Goal: Task Accomplishment & Management: Manage account settings

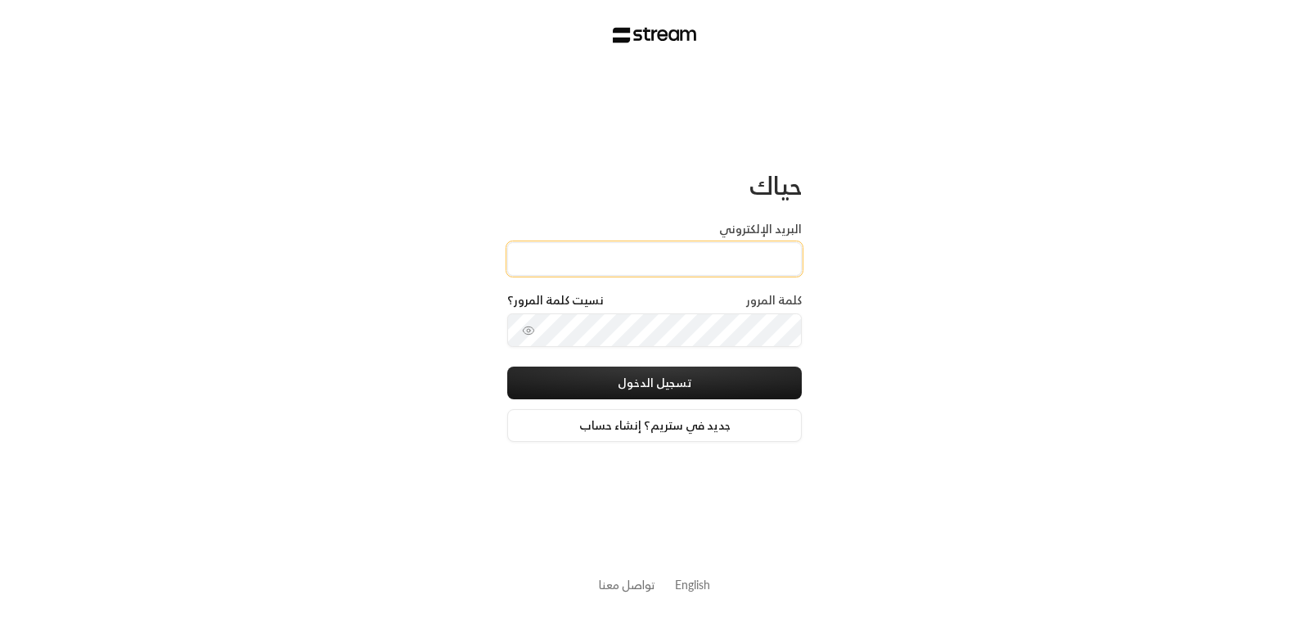
click at [744, 262] on input "البريد الإلكتروني" at bounding box center [654, 259] width 295 height 34
type input "[EMAIL_ADDRESS][DOMAIN_NAME]"
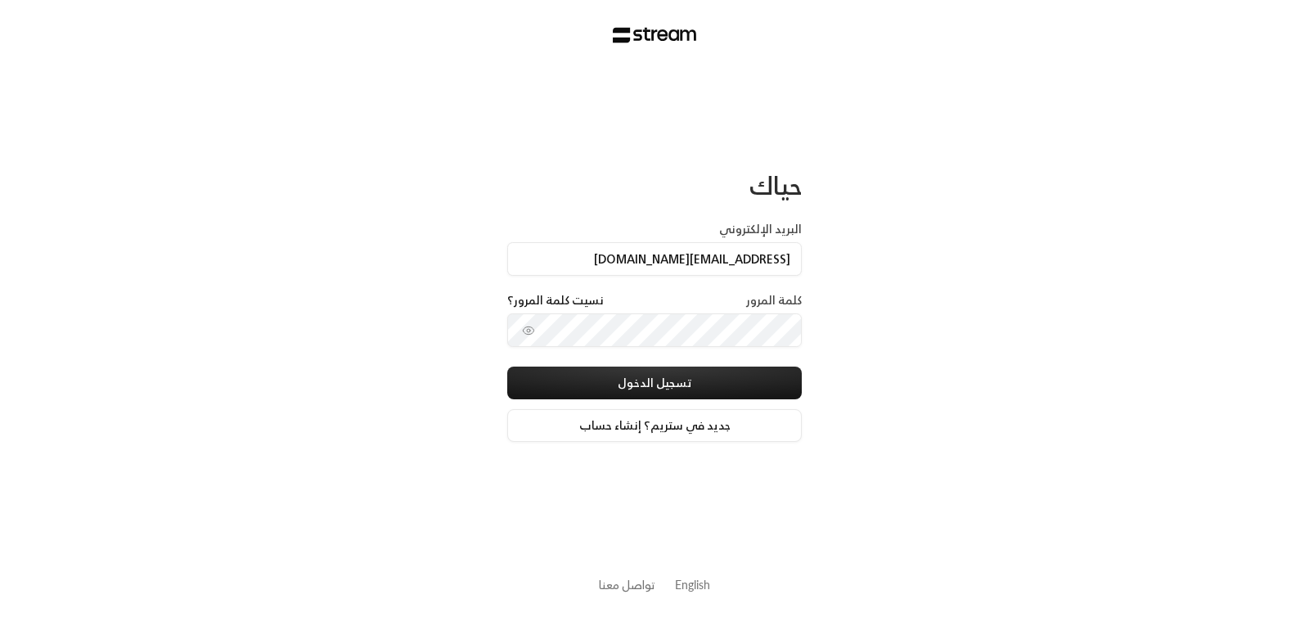
click at [738, 305] on div "كلمة المرور نسيت كلمة المرور؟" at bounding box center [654, 302] width 295 height 21
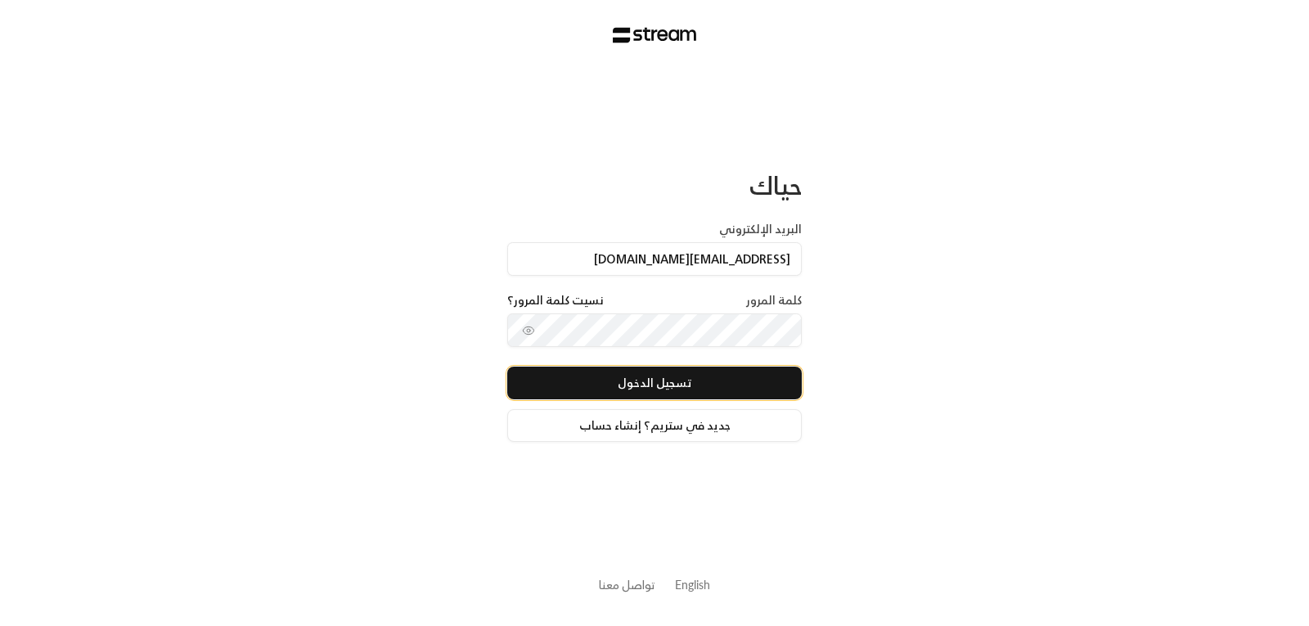
click at [661, 388] on button "تسجيل الدخول" at bounding box center [654, 383] width 295 height 33
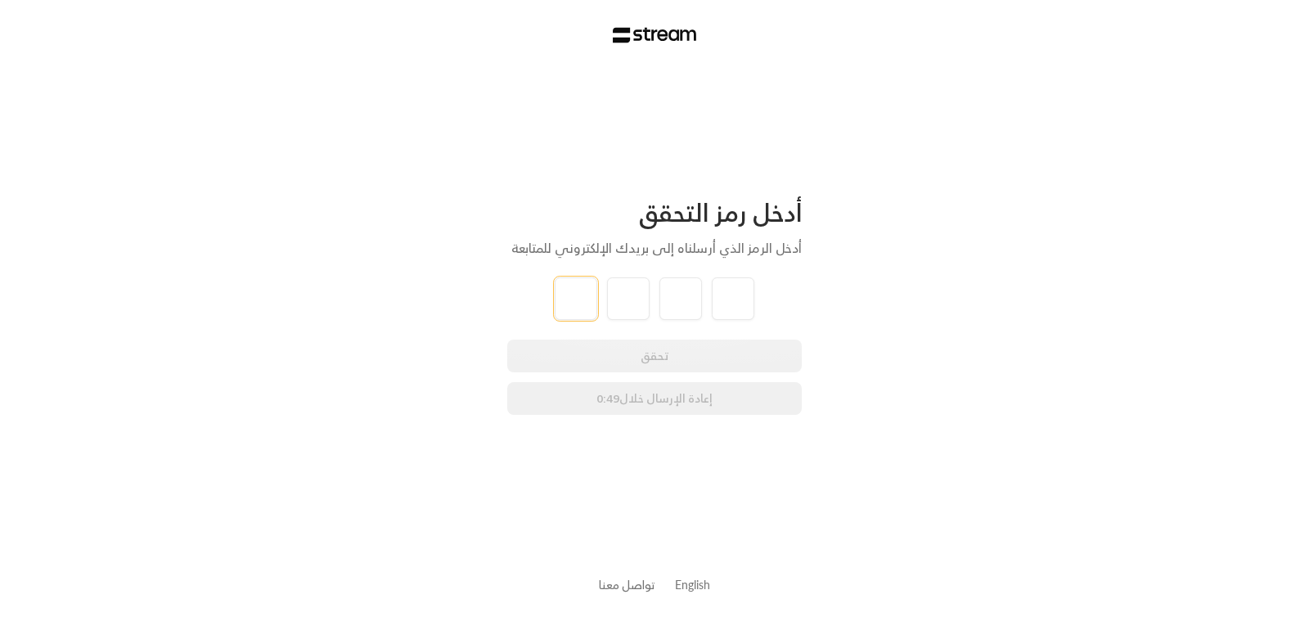
type input "8"
type input "5"
type input "9"
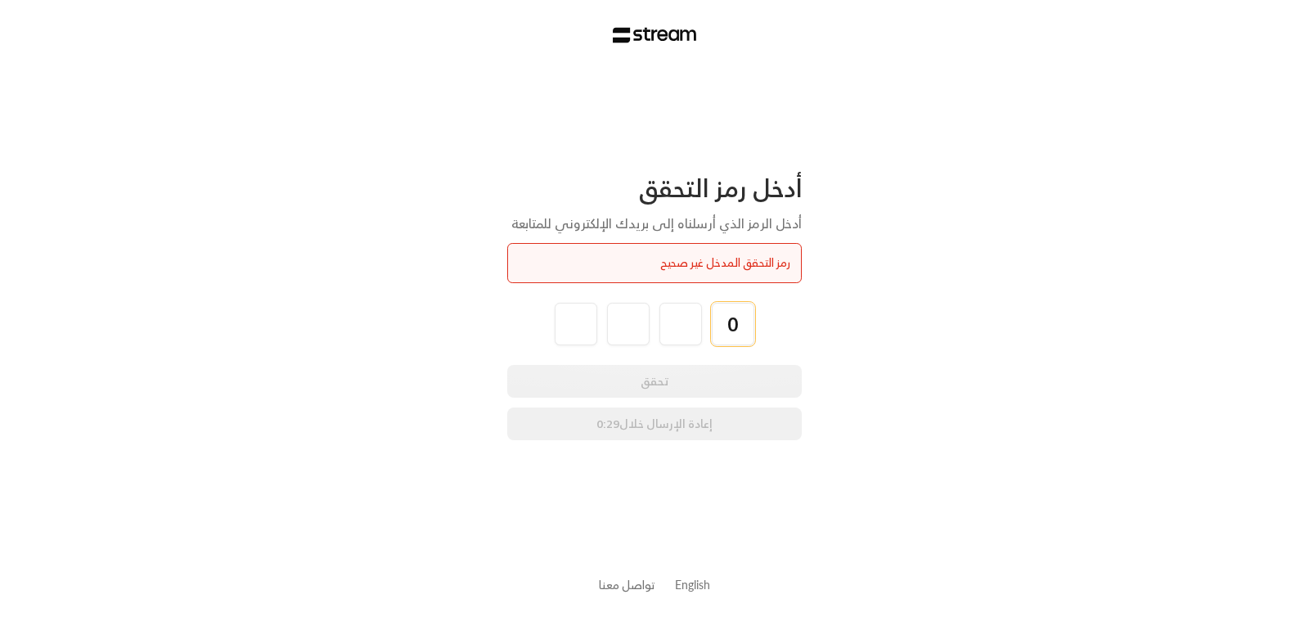
type input "0"
click at [535, 327] on div "0" at bounding box center [654, 324] width 295 height 43
click at [722, 330] on input "0" at bounding box center [733, 324] width 43 height 43
click at [742, 322] on input "0" at bounding box center [733, 324] width 43 height 43
click at [548, 322] on div at bounding box center [654, 324] width 295 height 43
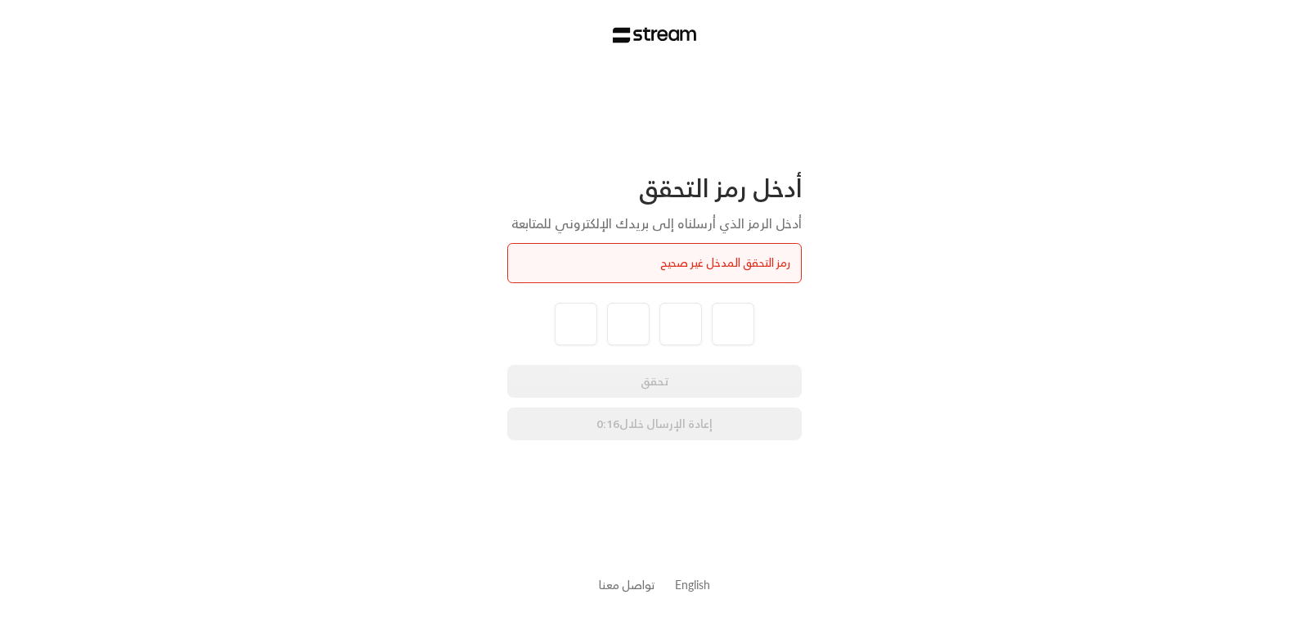
click at [544, 335] on div at bounding box center [654, 324] width 295 height 43
click at [649, 429] on div "تحقق إعادة الإرسال خلال 0:12" at bounding box center [654, 402] width 295 height 75
click at [566, 318] on input "tel" at bounding box center [576, 324] width 43 height 43
type input "0"
type input "2"
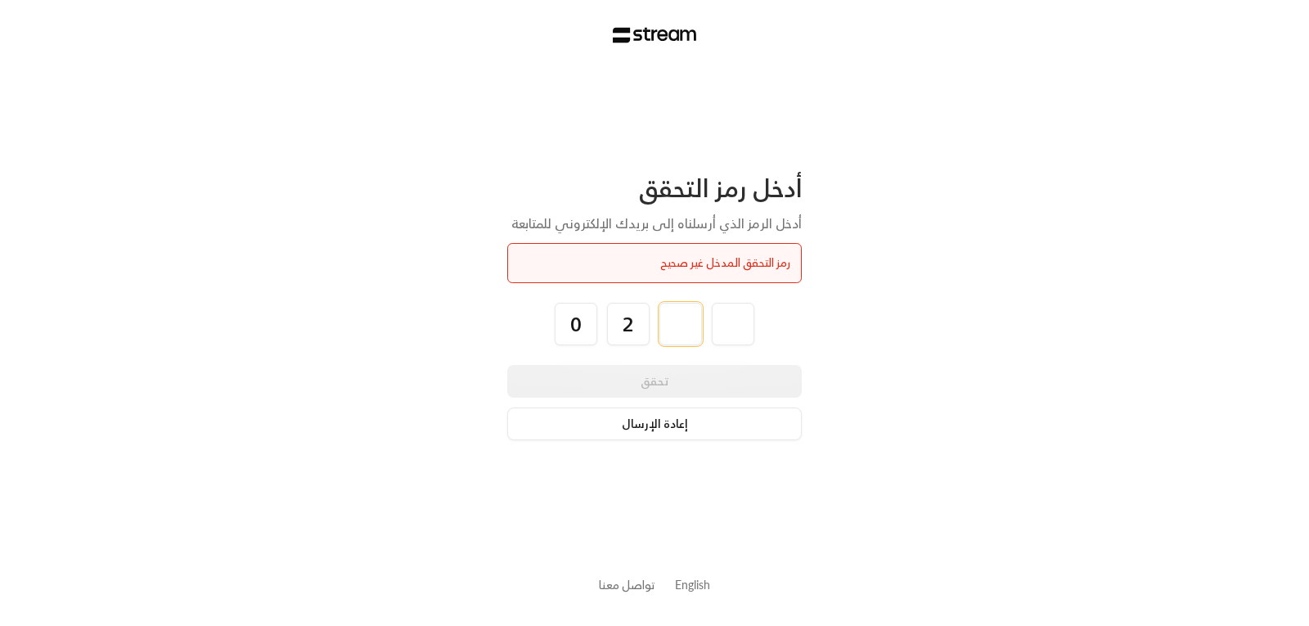
type input "4"
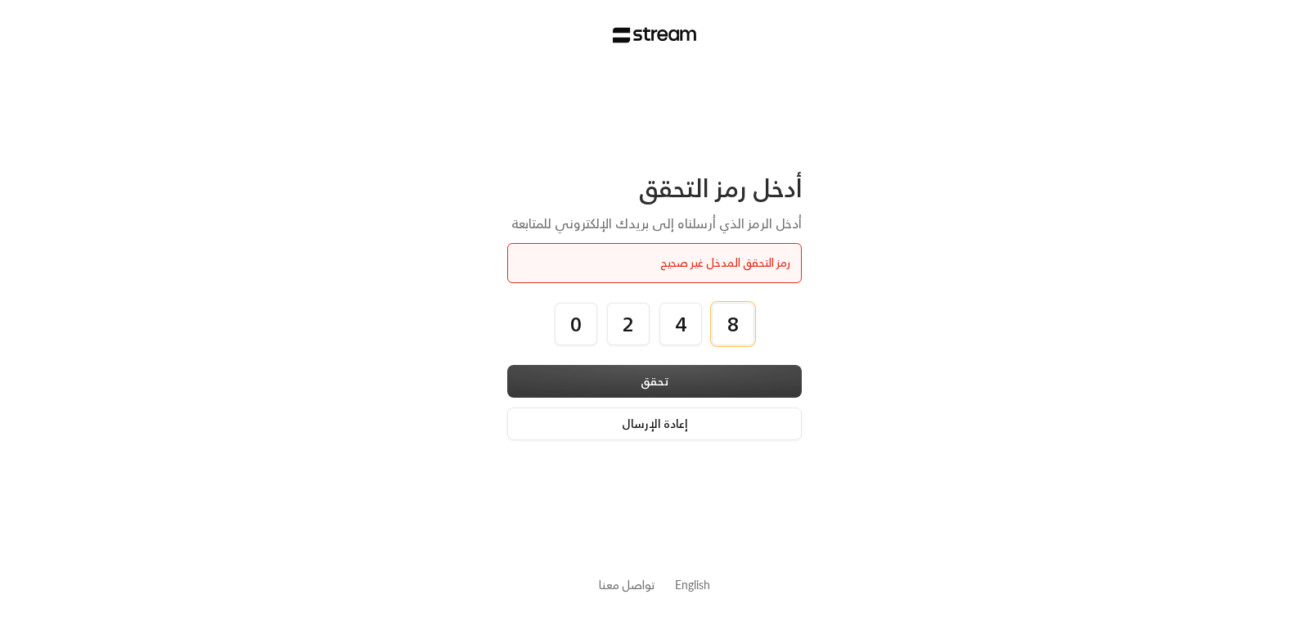
type input "8"
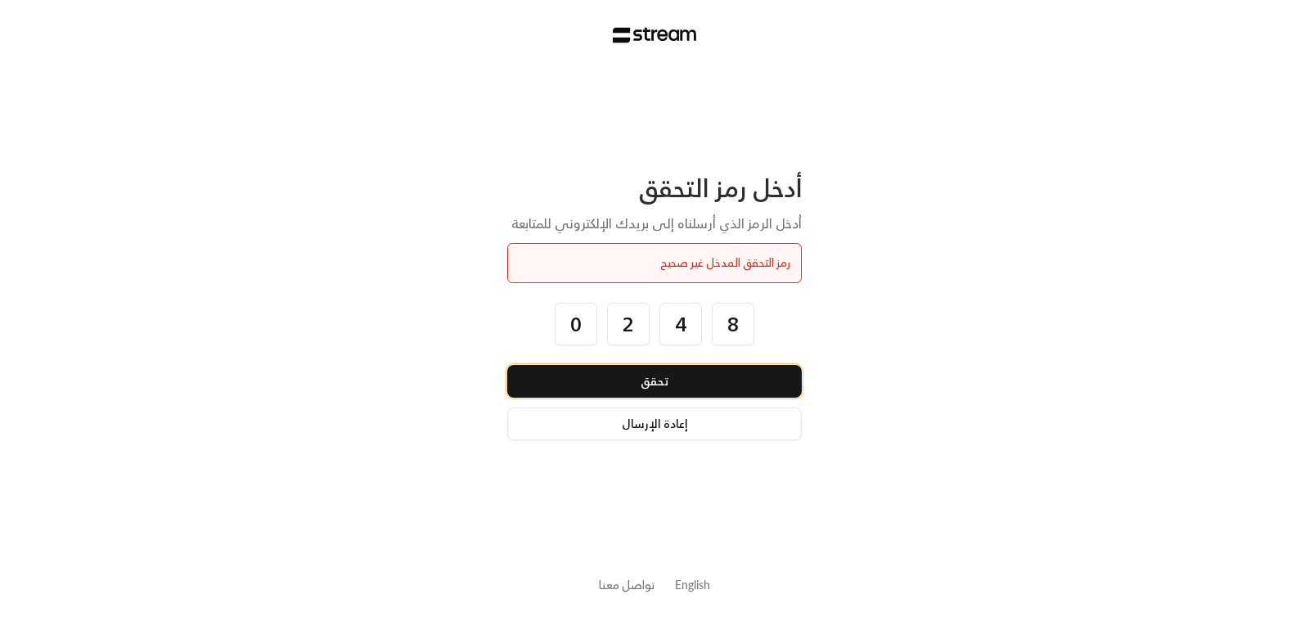
click at [691, 378] on button "تحقق" at bounding box center [654, 381] width 295 height 33
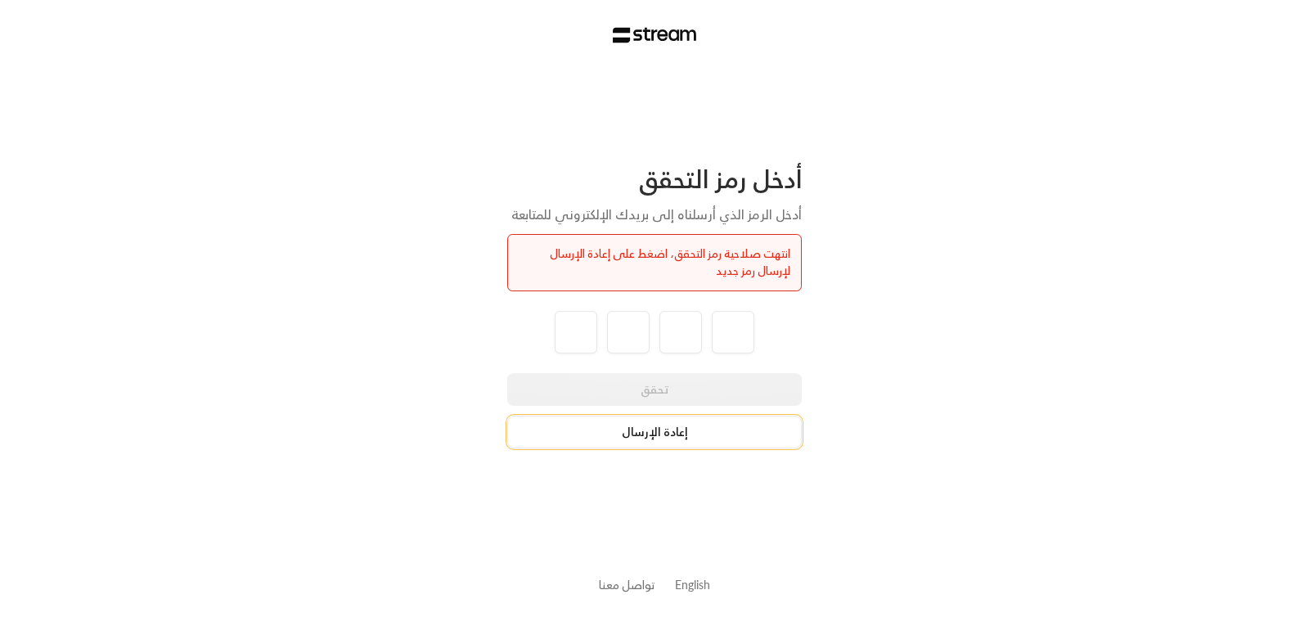
click at [650, 439] on button "إعادة الإرسال" at bounding box center [654, 432] width 295 height 33
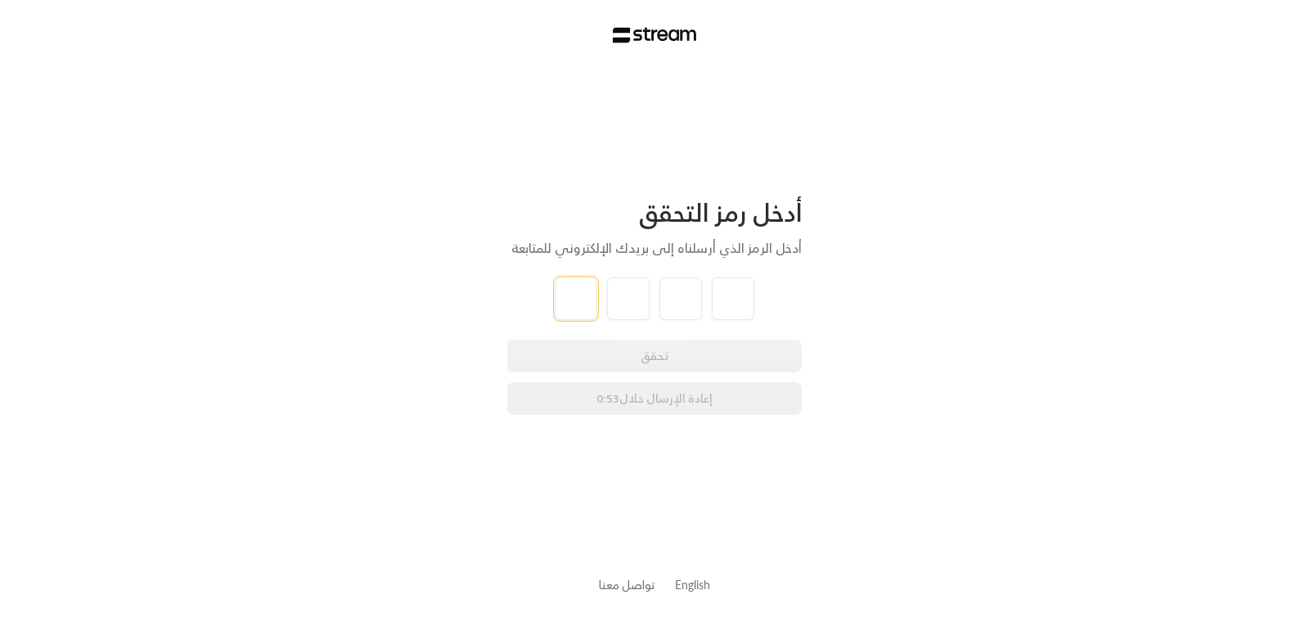
type input "0"
type input "2"
type input "0"
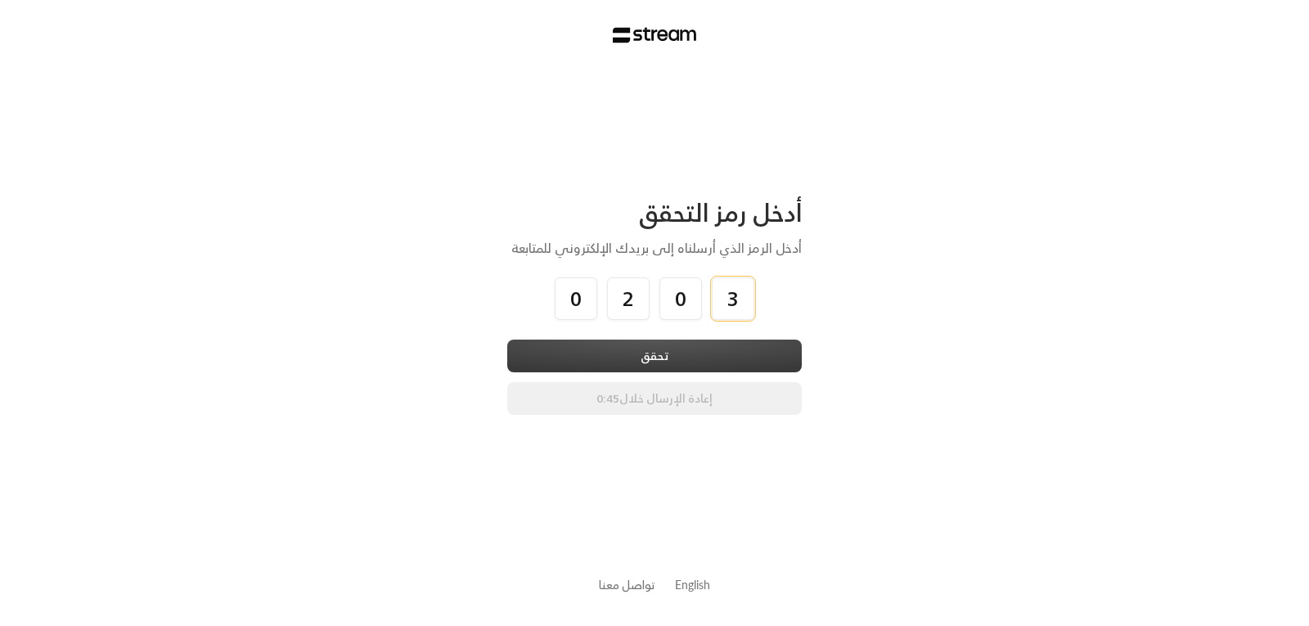
type input "3"
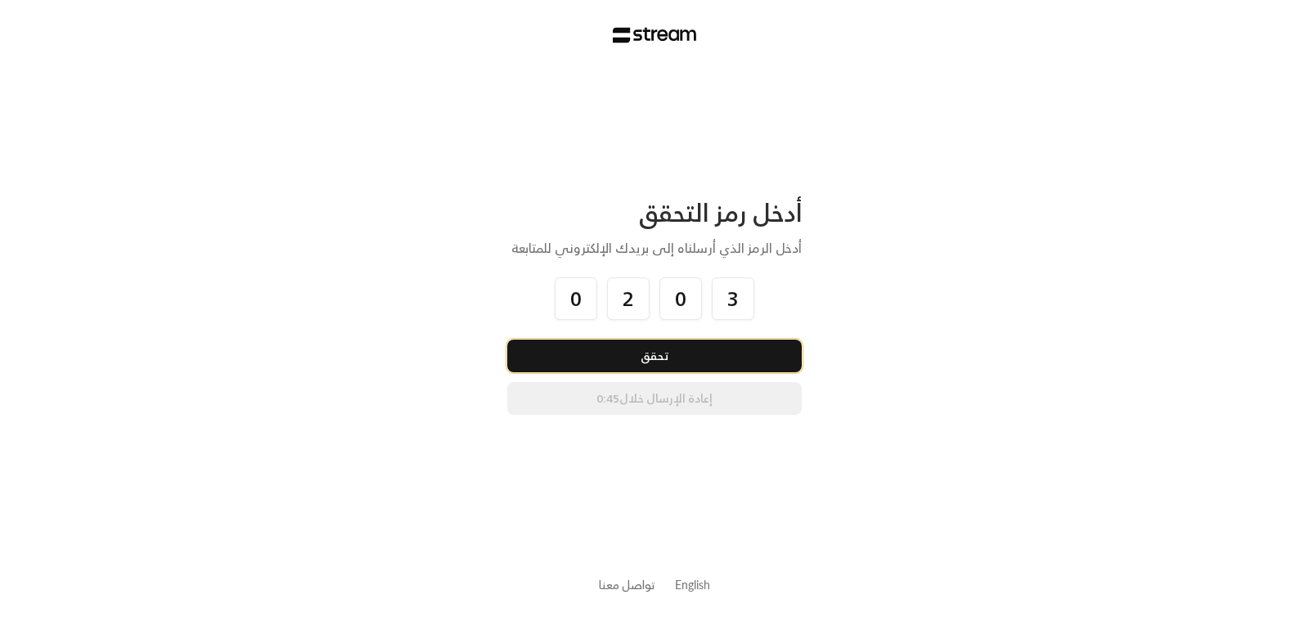
click at [655, 357] on button "تحقق" at bounding box center [654, 356] width 295 height 33
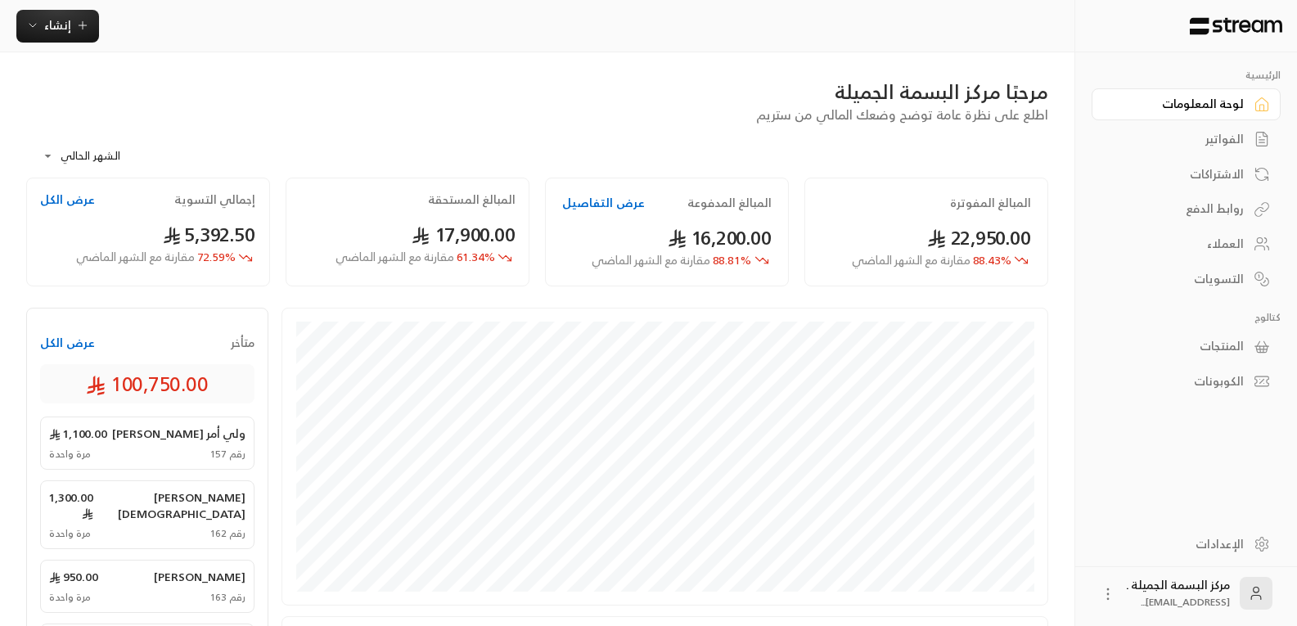
click at [1225, 241] on div "العملاء" at bounding box center [1178, 244] width 132 height 16
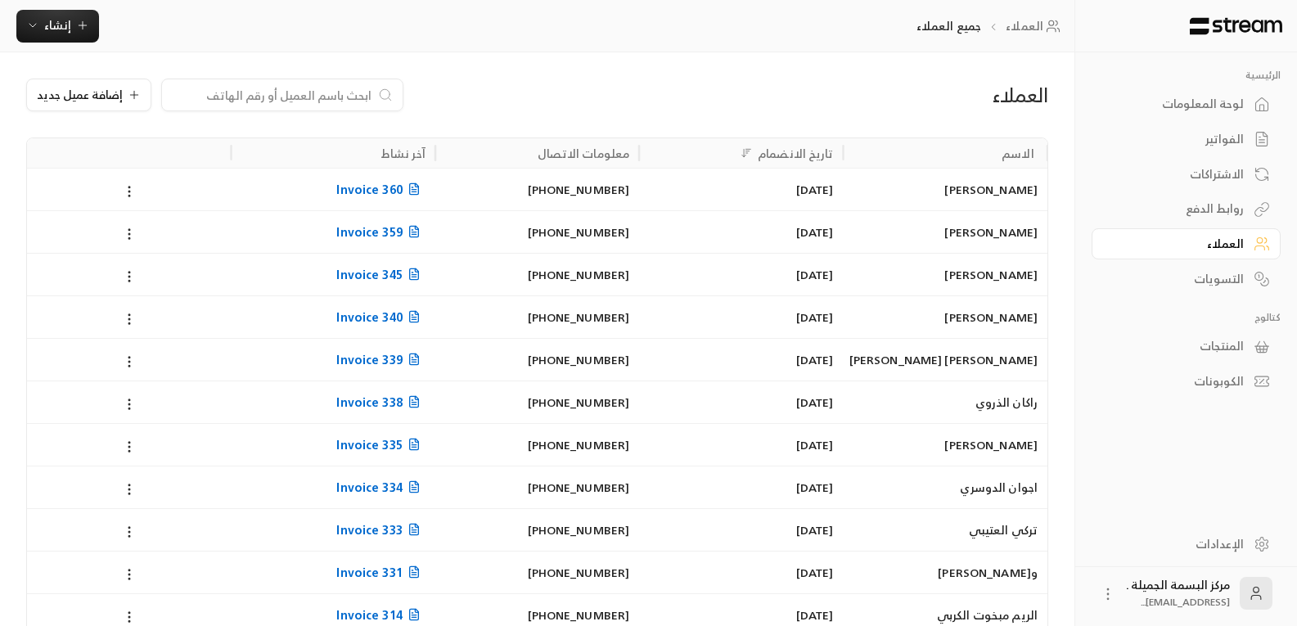
click at [318, 84] on div at bounding box center [282, 95] width 242 height 33
click at [307, 106] on div at bounding box center [282, 95] width 242 height 33
click at [237, 111] on div "العملاء إضافة عميل جديد" at bounding box center [537, 108] width 1038 height 59
click at [241, 92] on input at bounding box center [272, 95] width 200 height 18
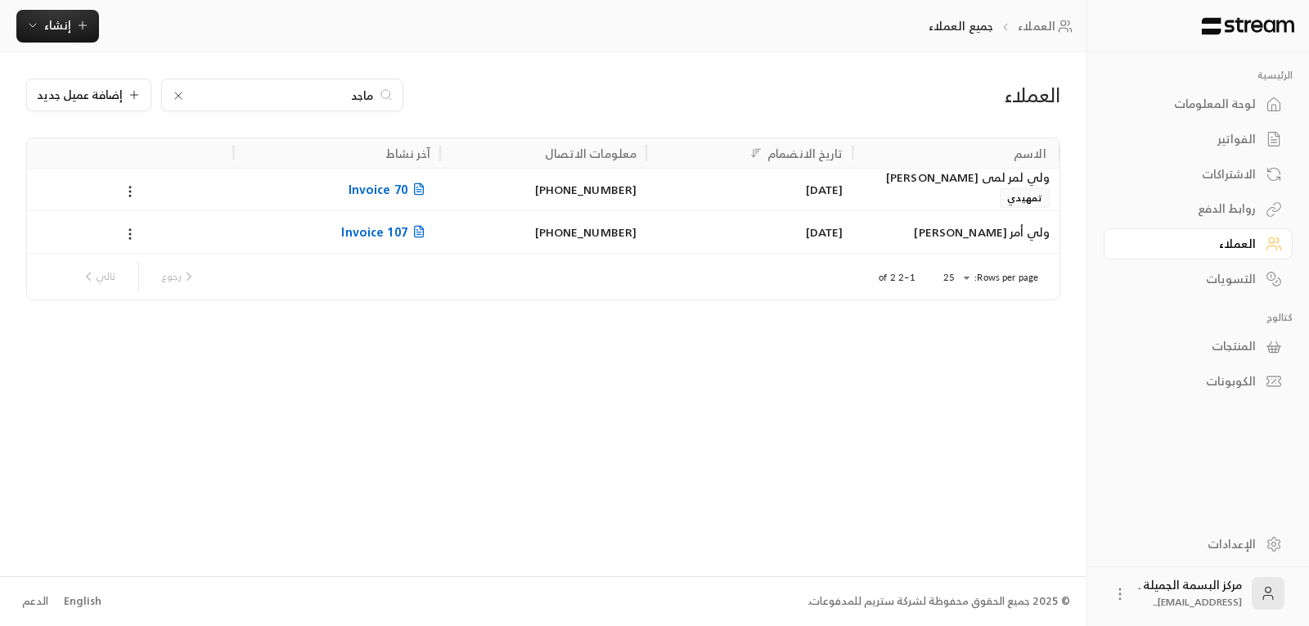
type input "ماجد"
click at [965, 231] on div "ولي أمر [PERSON_NAME]" at bounding box center [956, 232] width 187 height 42
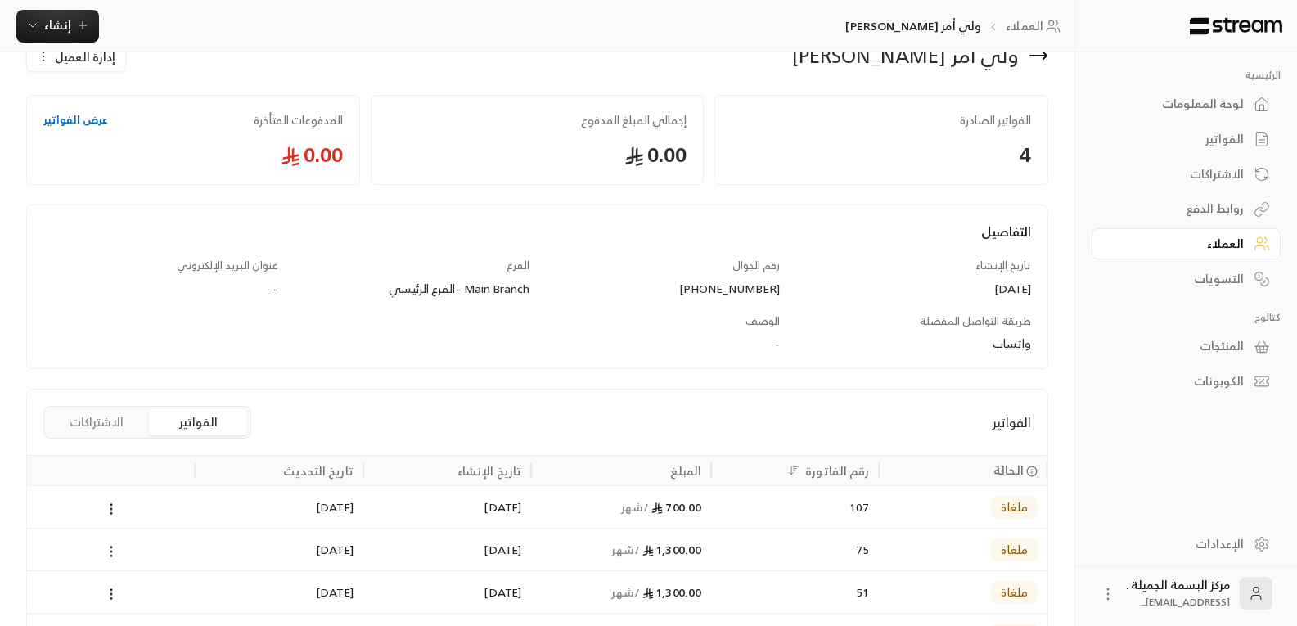
scroll to position [196, 0]
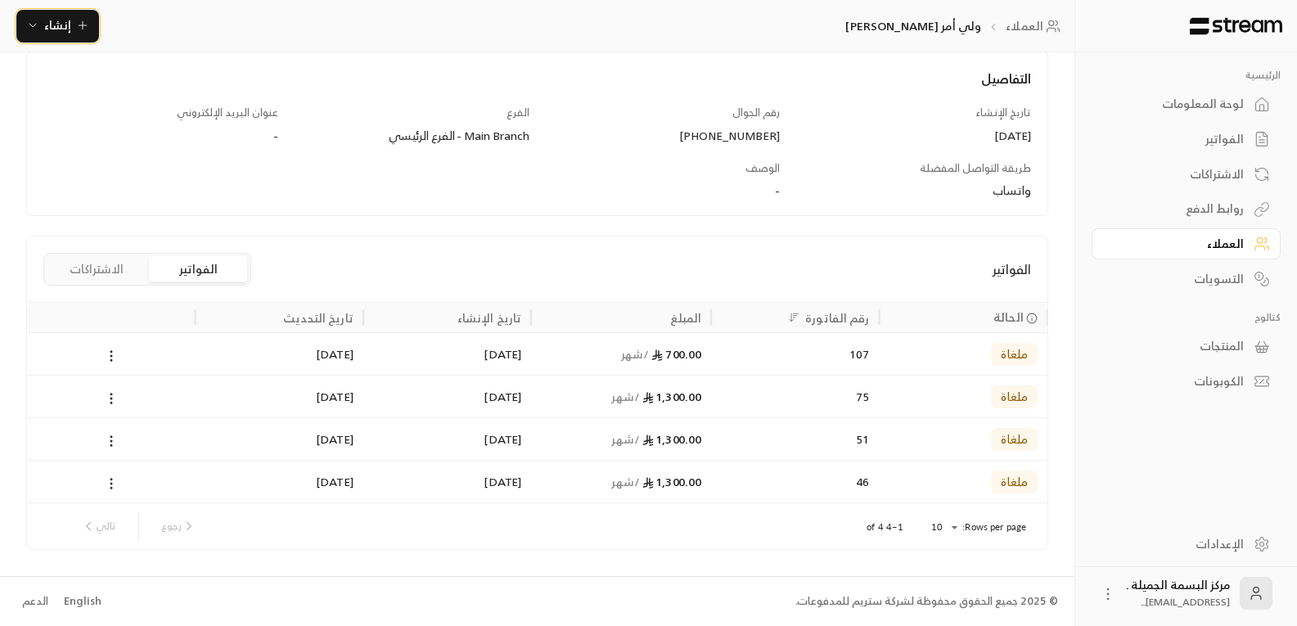
click at [49, 18] on span "إنشاء" at bounding box center [57, 25] width 27 height 20
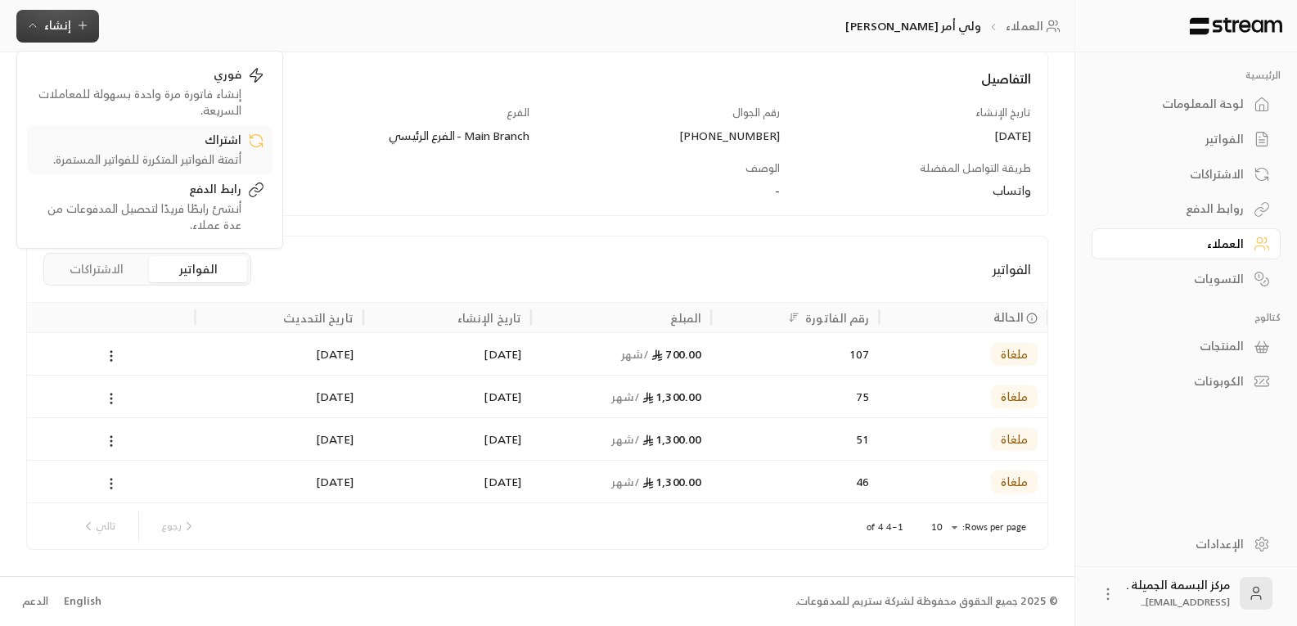
click at [214, 161] on div "أتمتة الفواتير المتكررة للفواتير المستمرة." at bounding box center [138, 159] width 206 height 16
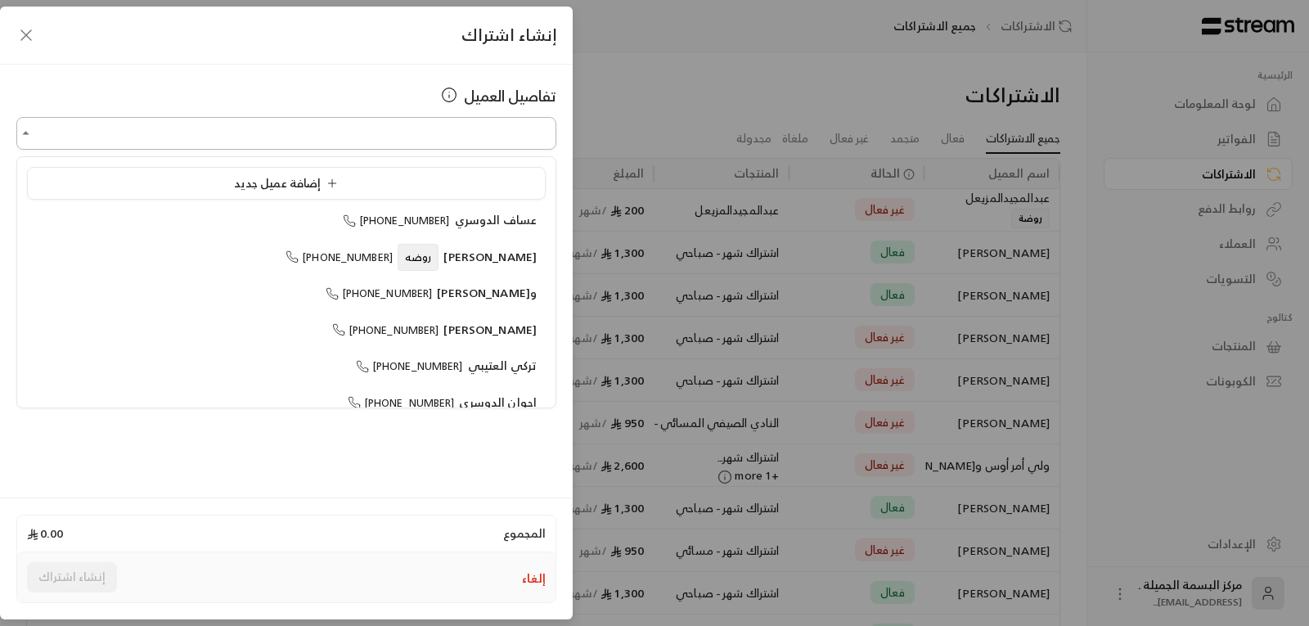
click at [496, 137] on input "اختر العميل" at bounding box center [286, 133] width 540 height 29
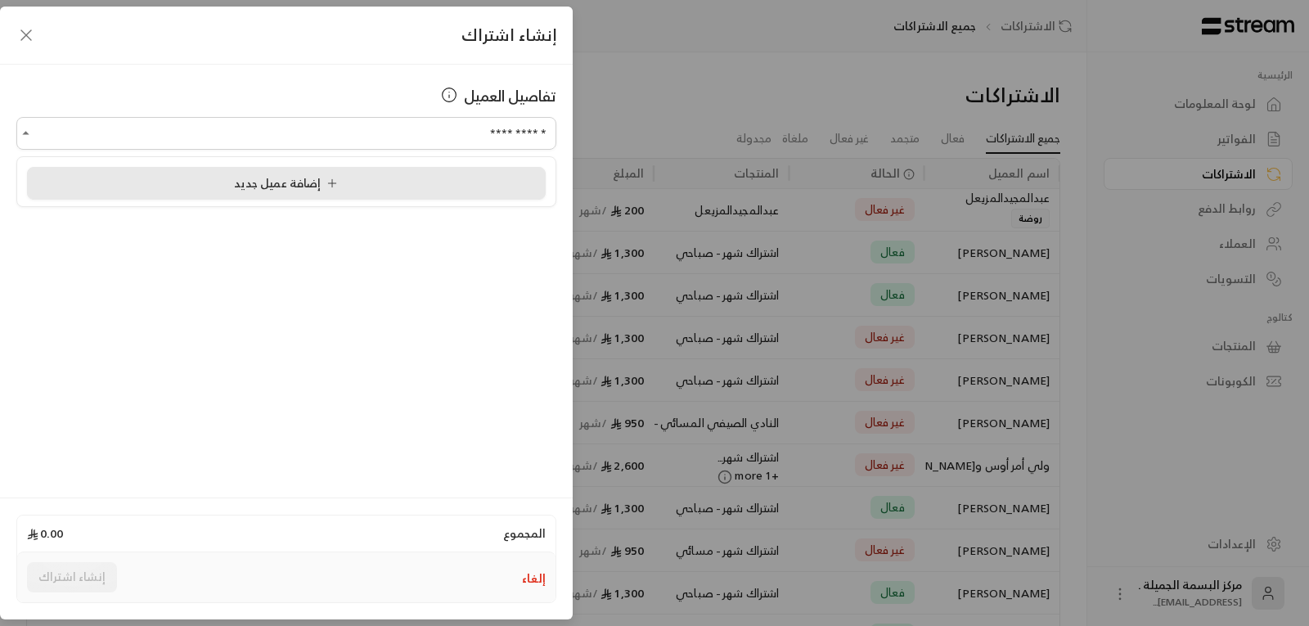
click at [288, 187] on span "إضافة عميل جديد" at bounding box center [289, 183] width 110 height 20
type input "**********"
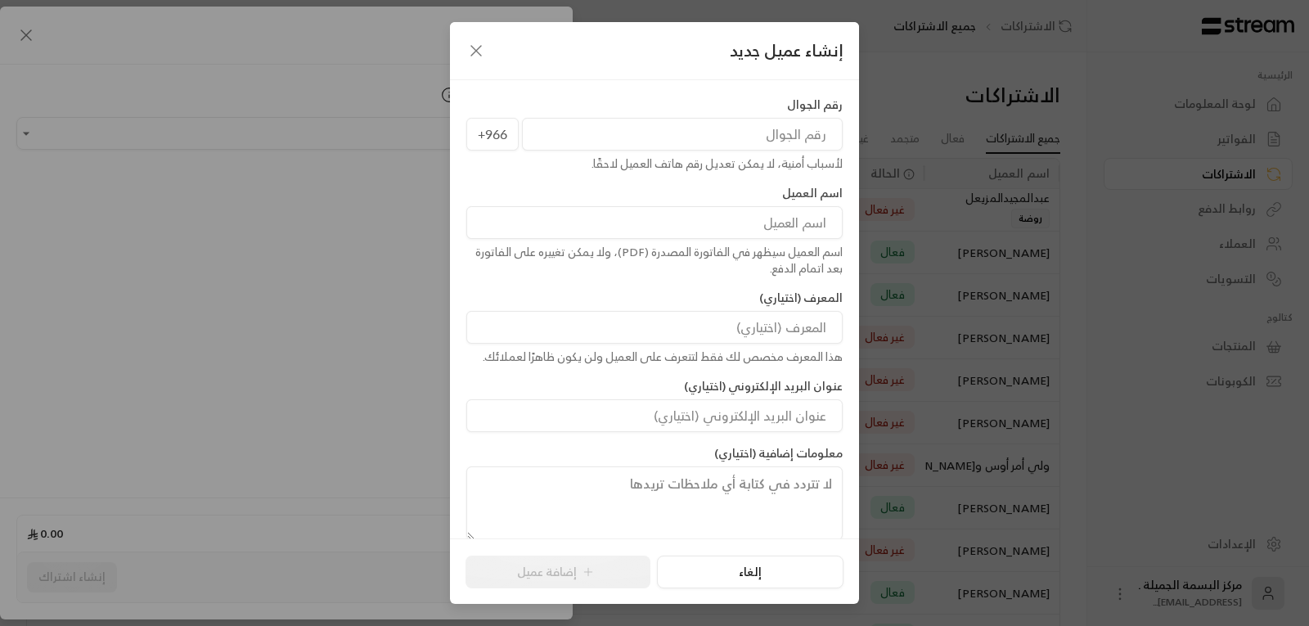
click at [744, 135] on input "tel" at bounding box center [682, 134] width 321 height 33
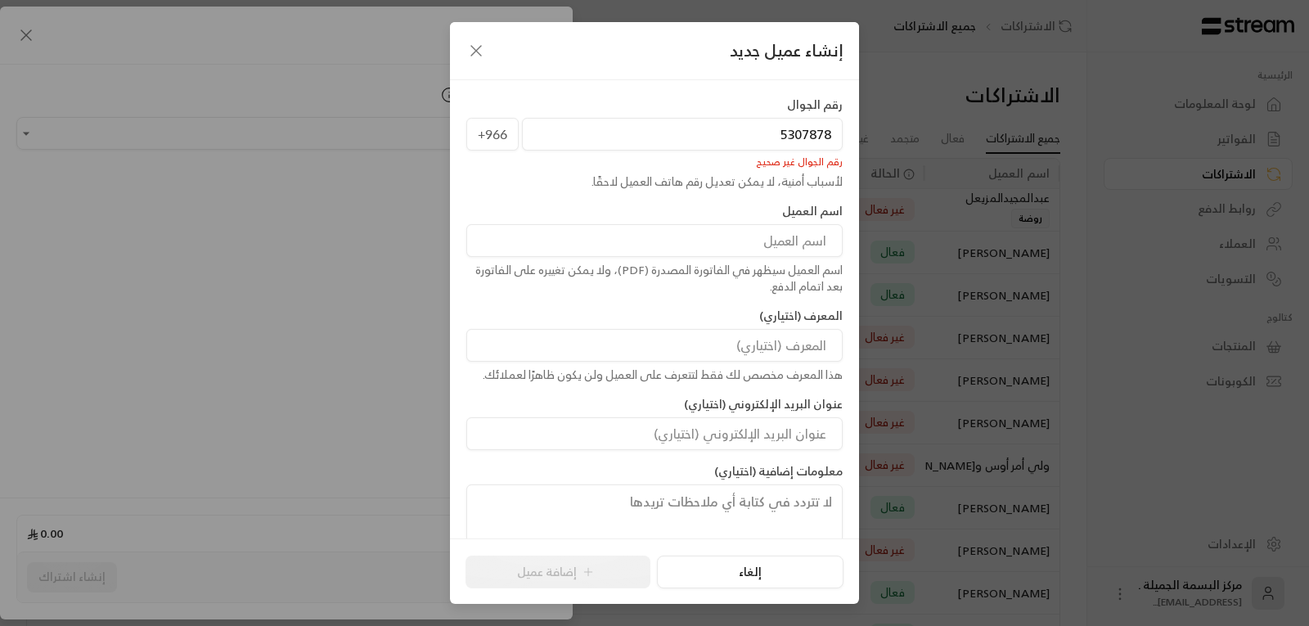
type input "5307878"
click at [475, 55] on icon "button" at bounding box center [476, 51] width 20 height 20
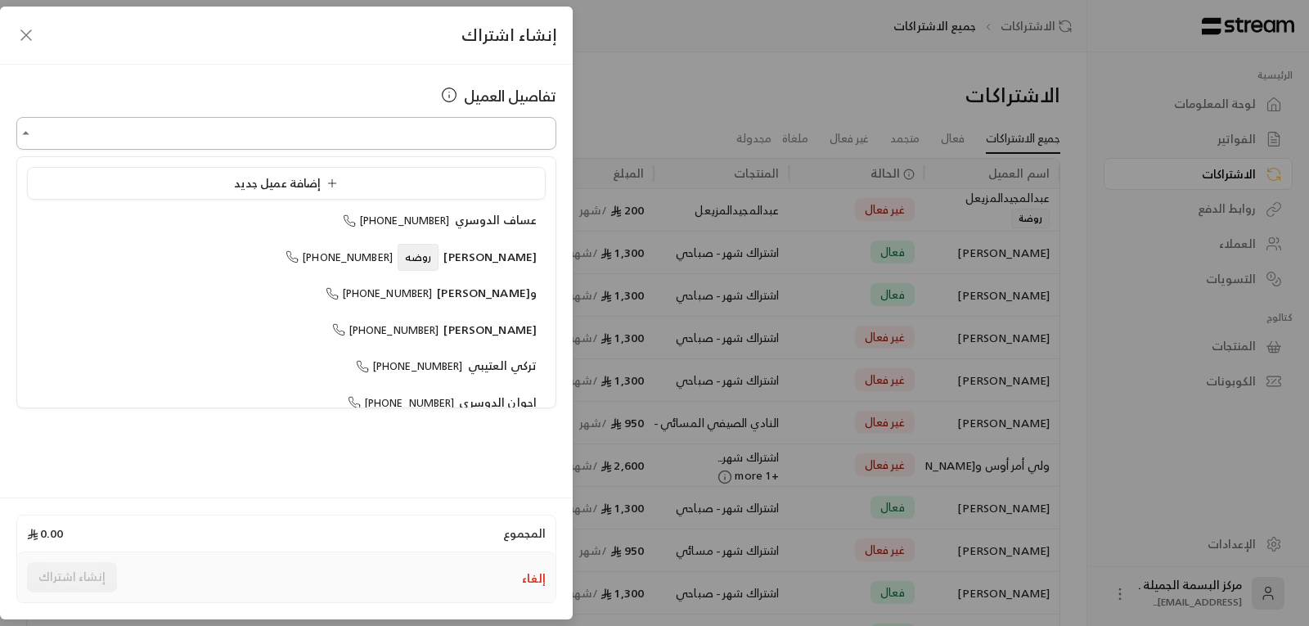
click at [508, 139] on input "اختر العميل" at bounding box center [286, 133] width 540 height 29
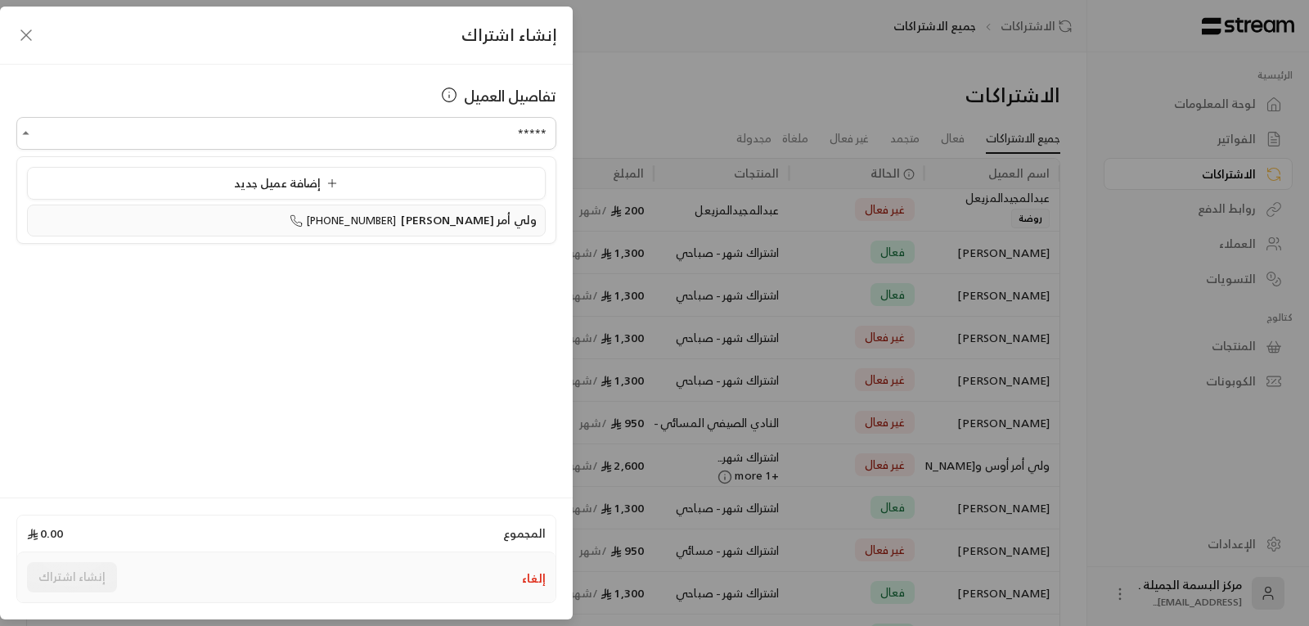
click at [457, 221] on span "ولي أمر [PERSON_NAME]" at bounding box center [469, 219] width 136 height 20
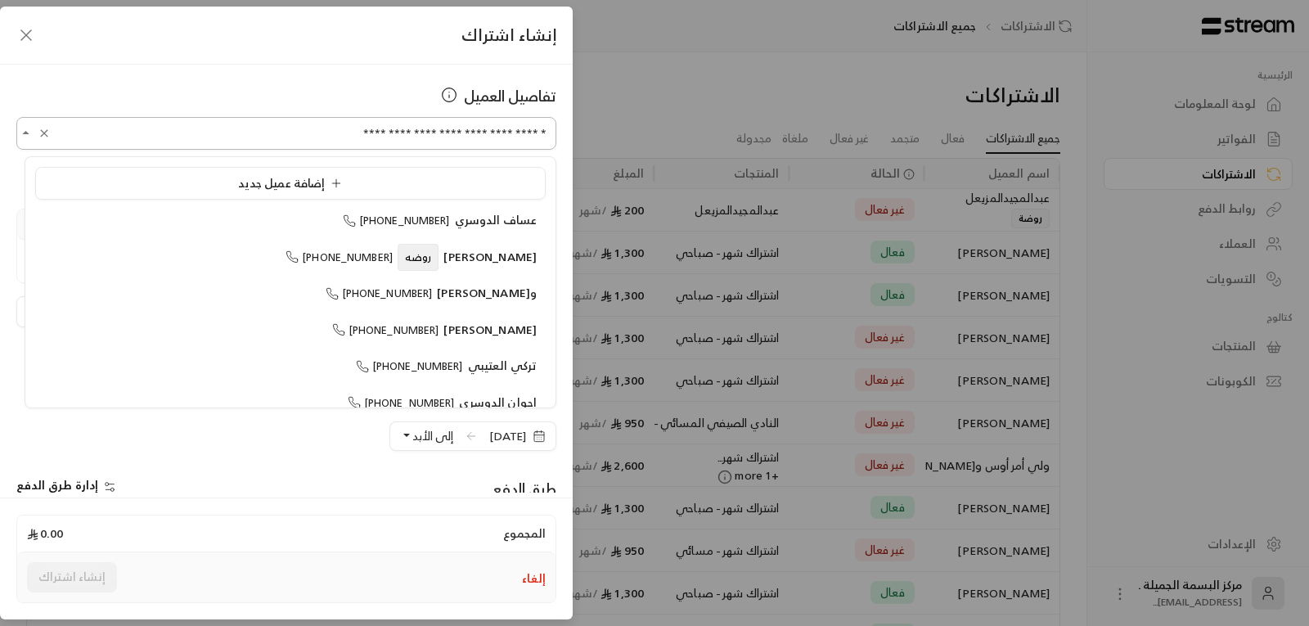
scroll to position [3798, 0]
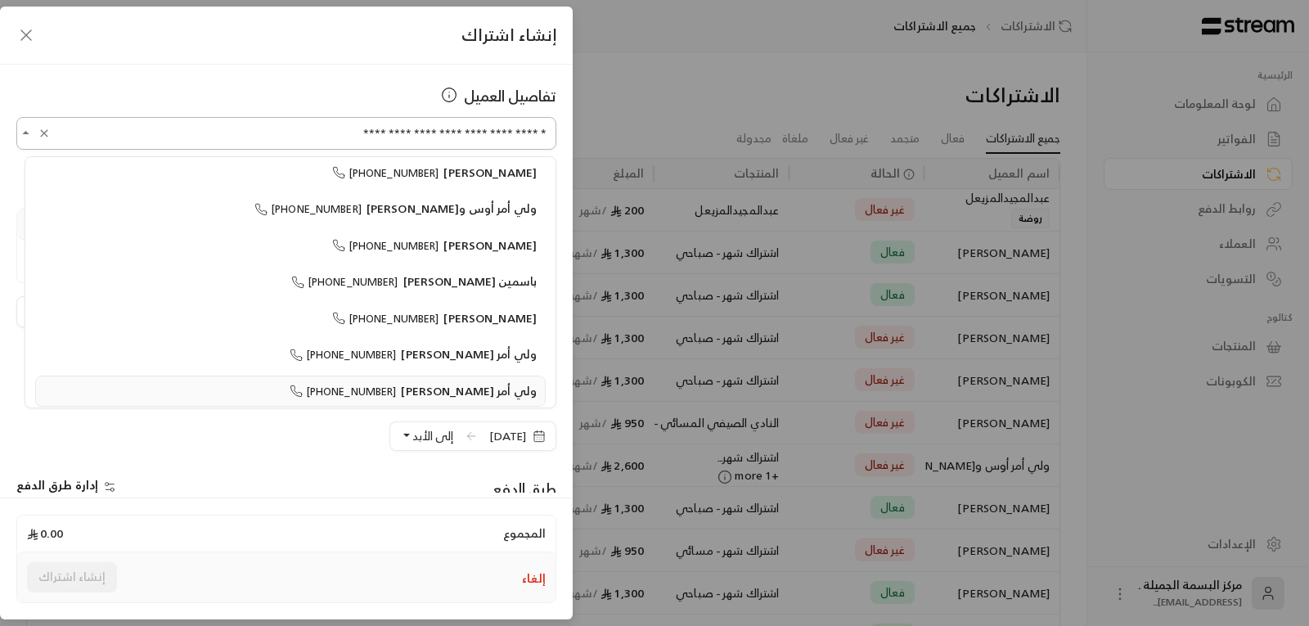
drag, startPoint x: 506, startPoint y: 137, endPoint x: 556, endPoint y: 140, distance: 49.2
click at [556, 140] on input "**********" at bounding box center [286, 133] width 540 height 29
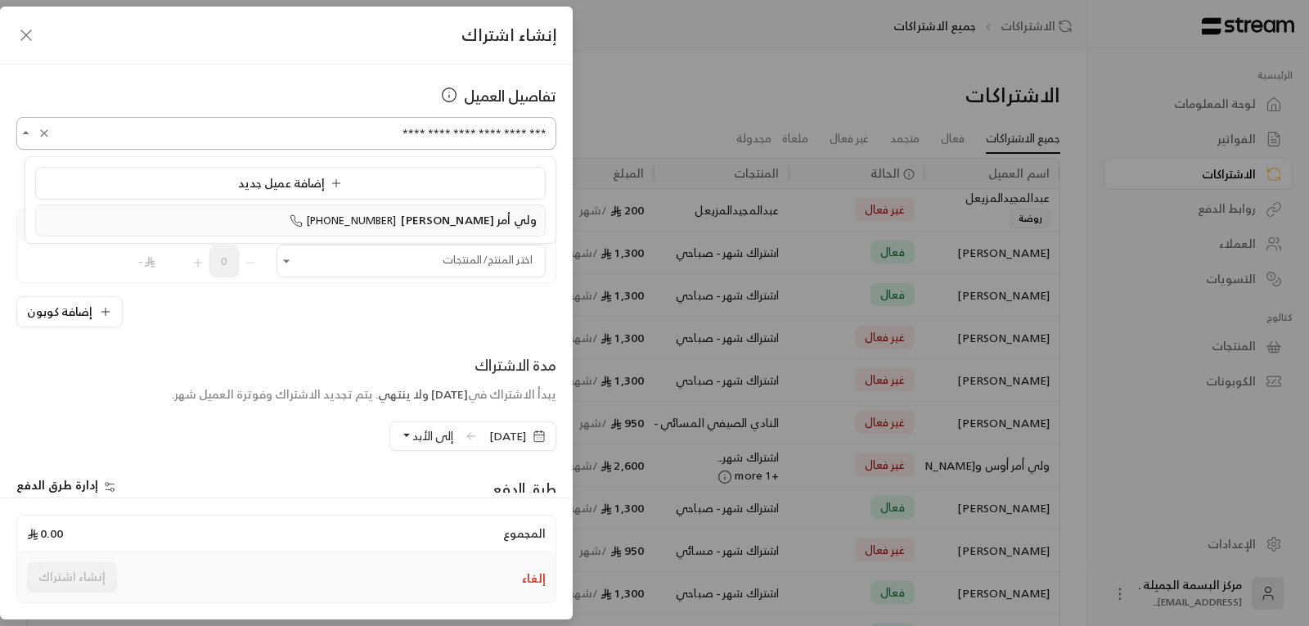
scroll to position [0, 0]
click at [476, 219] on span "ولي أمر [PERSON_NAME]" at bounding box center [469, 219] width 136 height 20
click at [289, 262] on icon "Open" at bounding box center [286, 261] width 16 height 16
type input "**********"
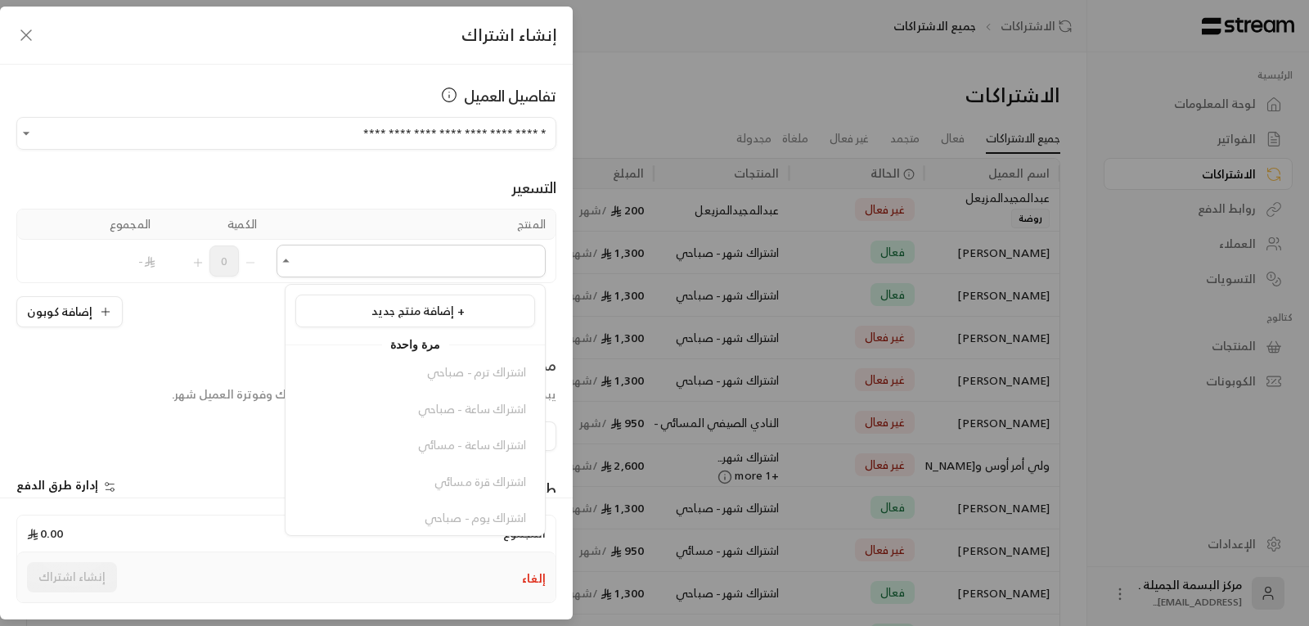
scroll to position [346, 0]
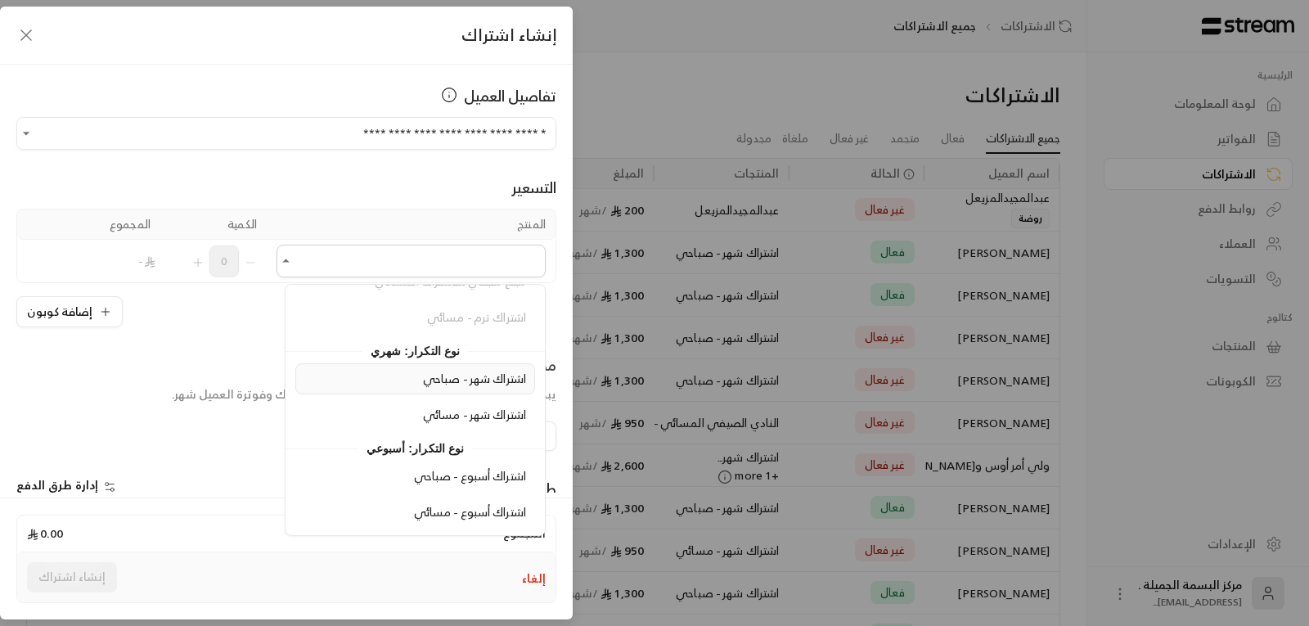
click at [480, 385] on span "اشتراك شهر - صباحي" at bounding box center [474, 378] width 103 height 20
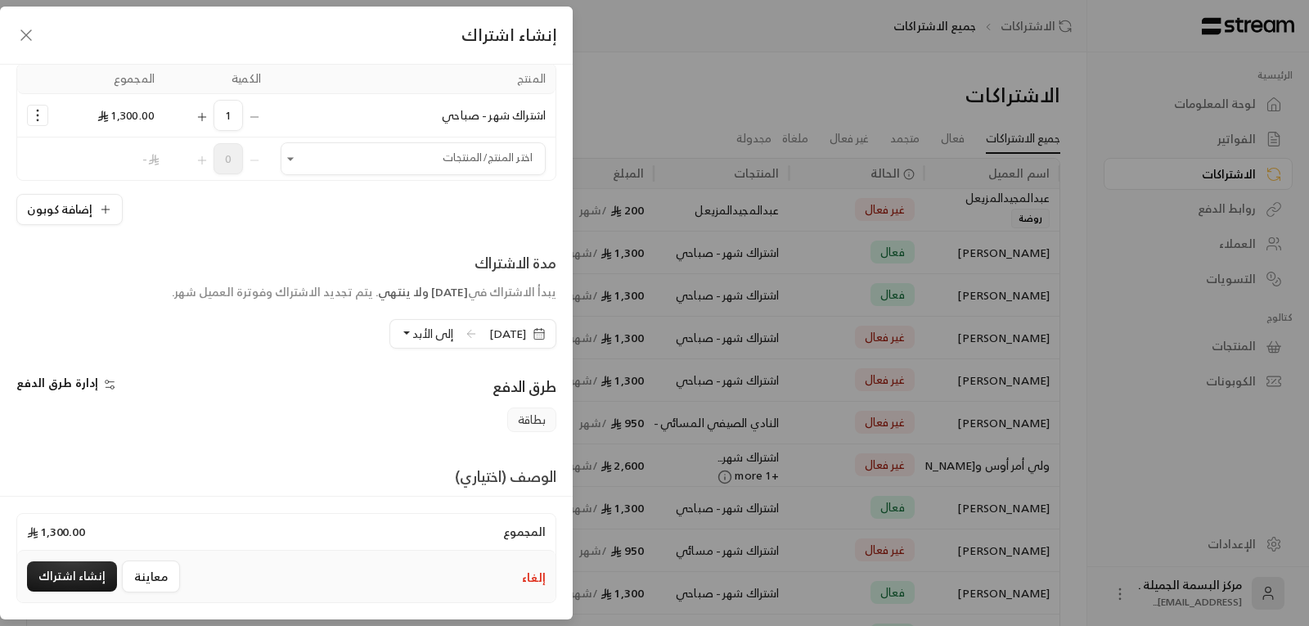
scroll to position [244, 0]
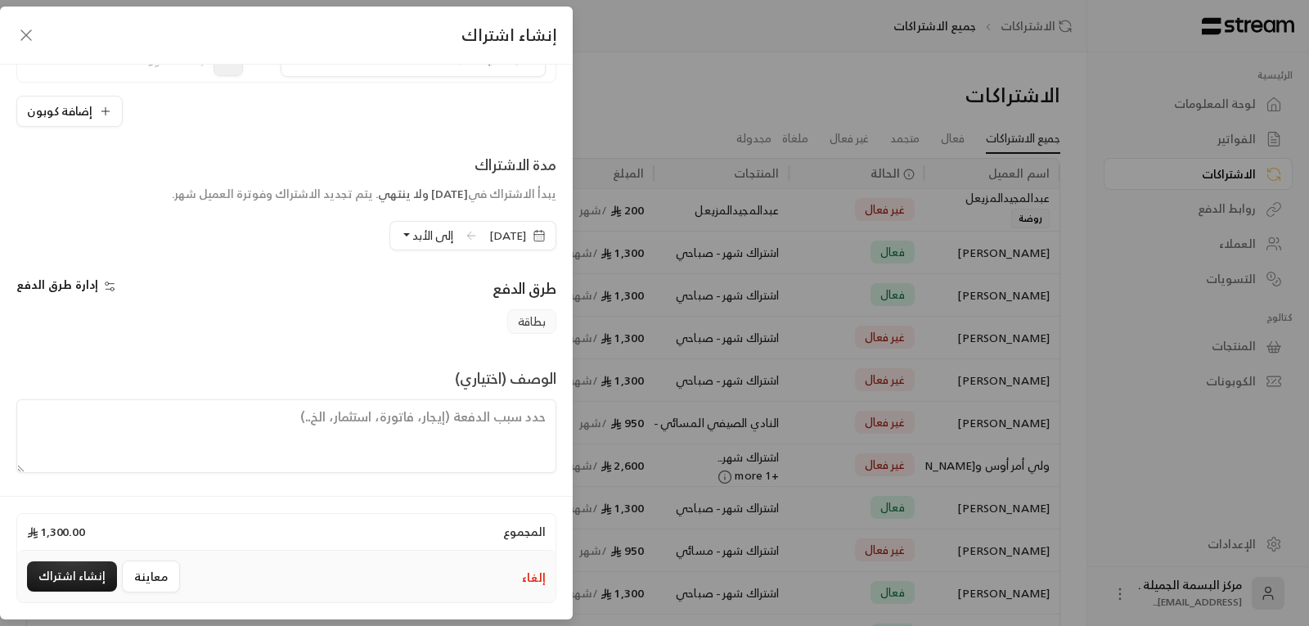
click at [536, 235] on icon "button" at bounding box center [539, 235] width 10 height 0
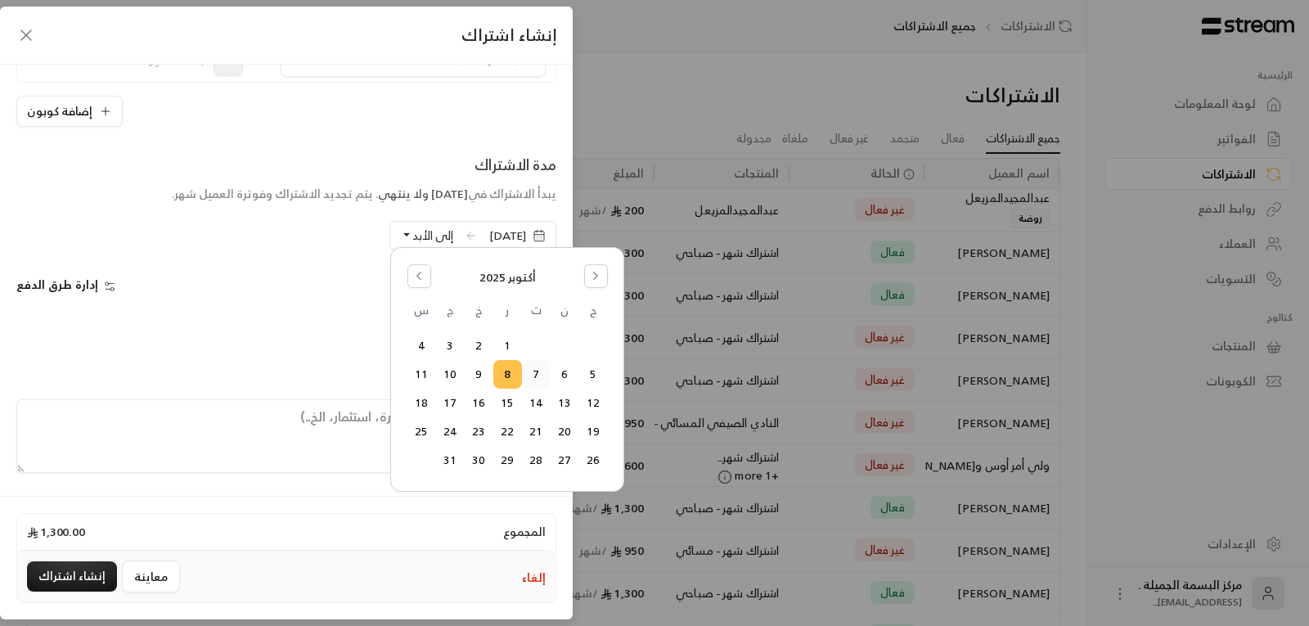
click at [533, 374] on button "7" at bounding box center [536, 374] width 27 height 27
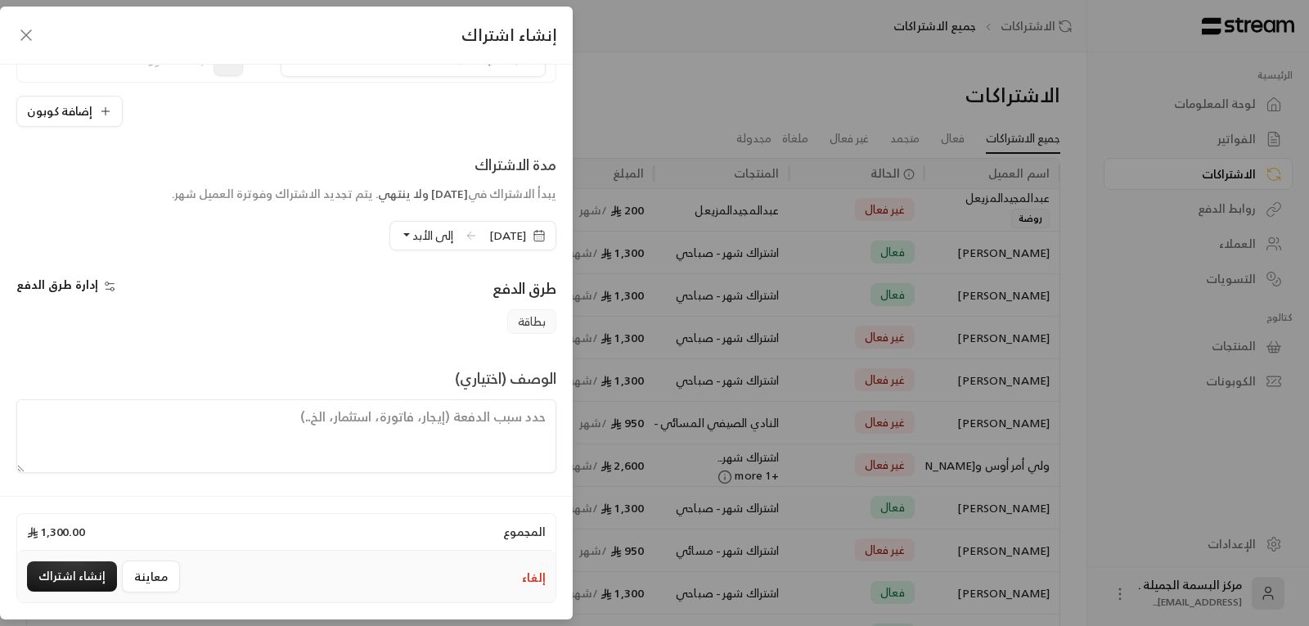
click at [400, 237] on button "إلى الأبد" at bounding box center [426, 236] width 53 height 28
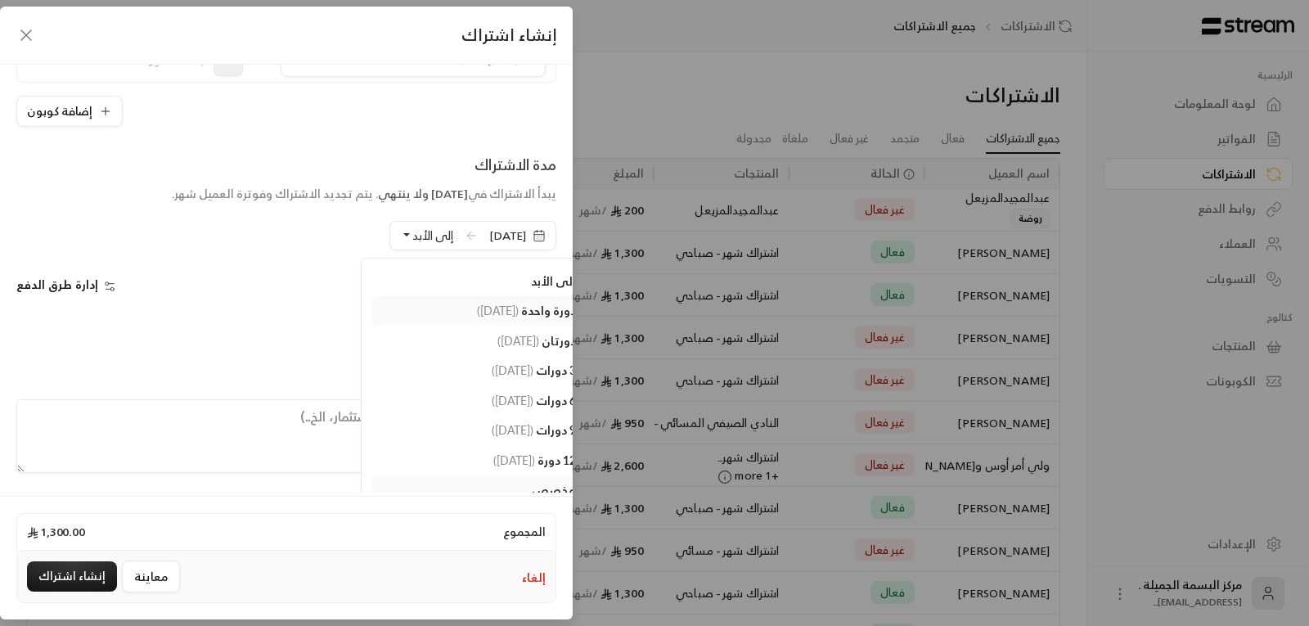
click at [532, 313] on span "دورة واحدة" at bounding box center [548, 311] width 55 height 14
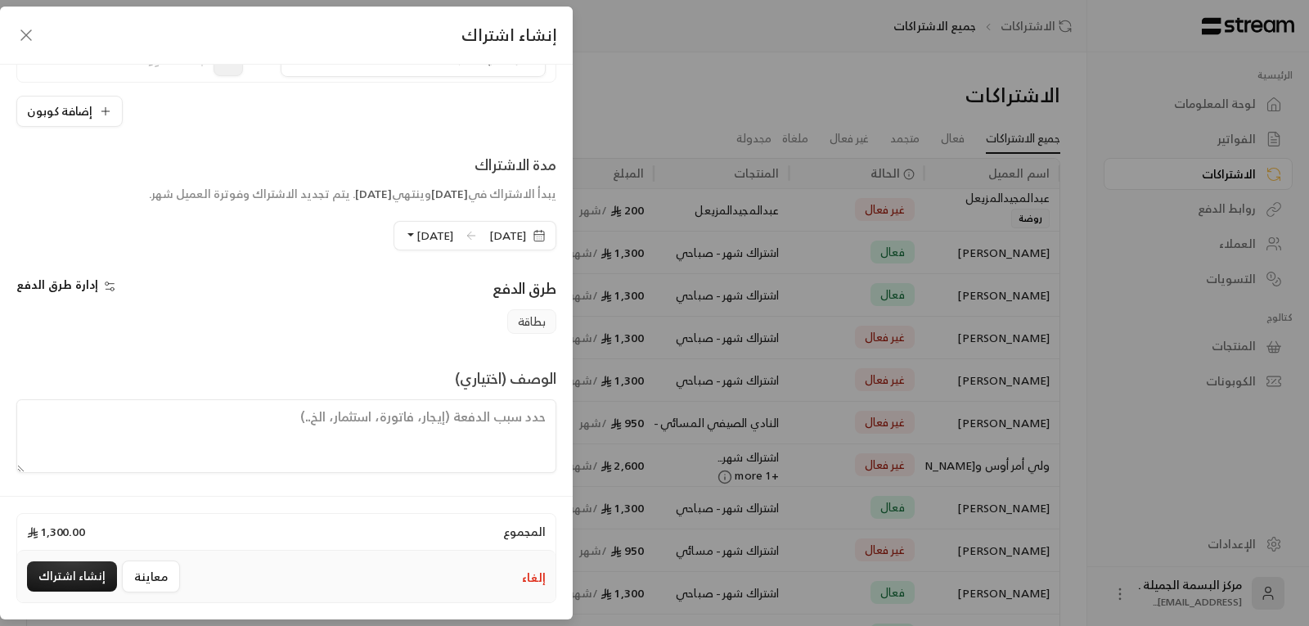
click at [470, 423] on textarea at bounding box center [286, 436] width 540 height 74
type textarea "فاتورة"
click at [80, 577] on button "إنشاء اشتراك" at bounding box center [72, 576] width 90 height 30
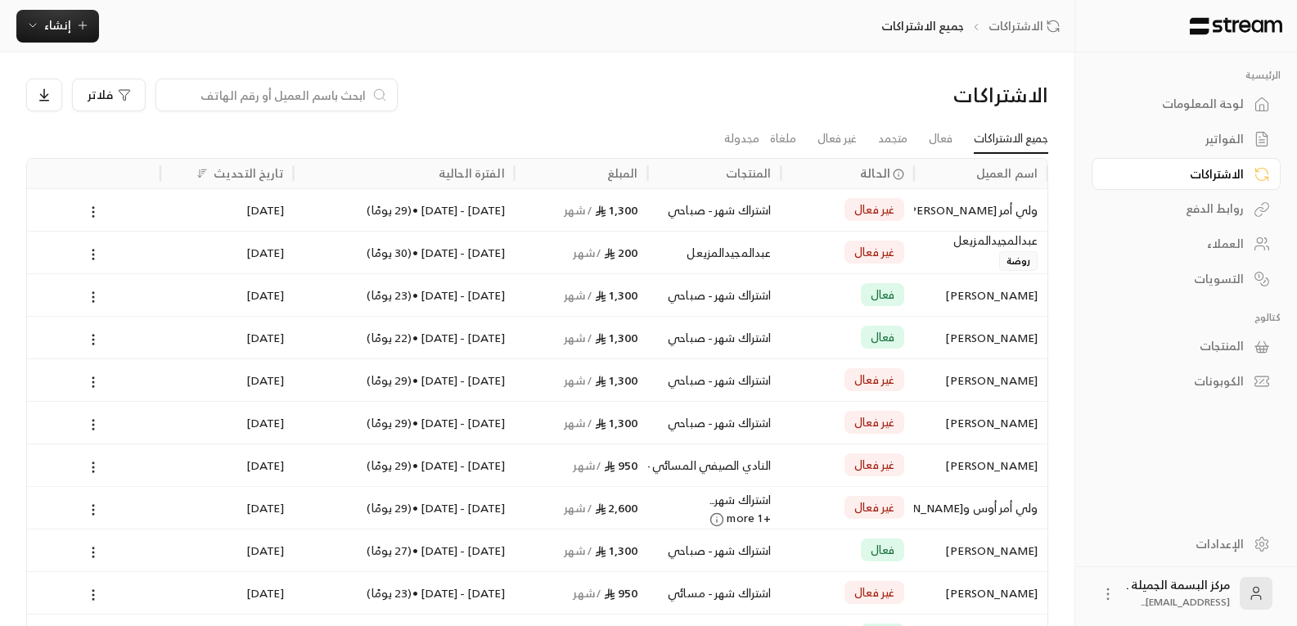
click at [928, 212] on div "ولي أمر [PERSON_NAME]" at bounding box center [981, 210] width 114 height 42
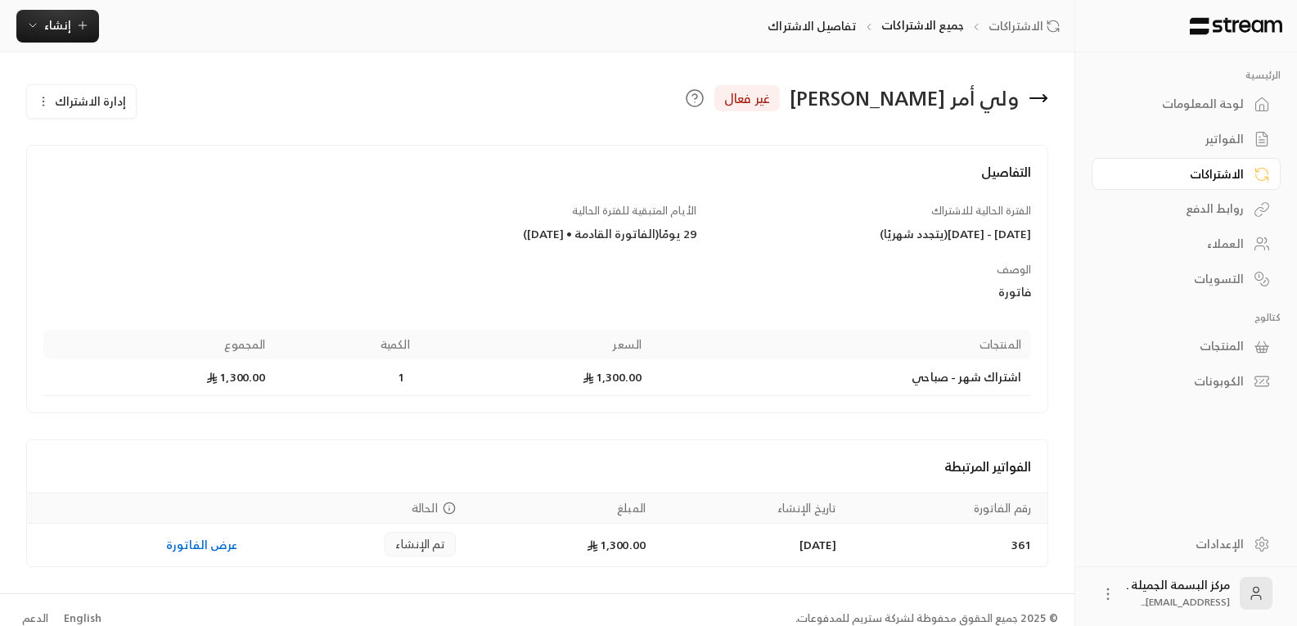
click at [75, 99] on span "إدارة الاشتراك" at bounding box center [90, 101] width 71 height 20
click at [176, 152] on span "تعديل الاشتراك" at bounding box center [169, 149] width 82 height 14
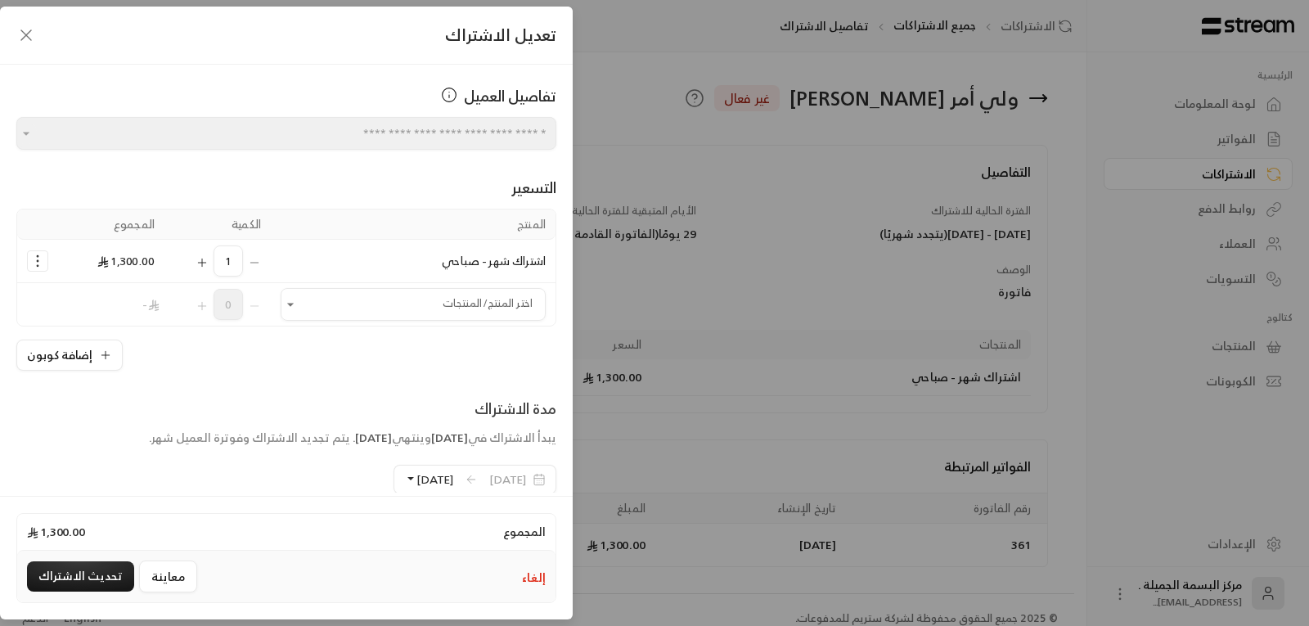
click at [514, 38] on span "تعديل الاشتراك" at bounding box center [500, 34] width 111 height 29
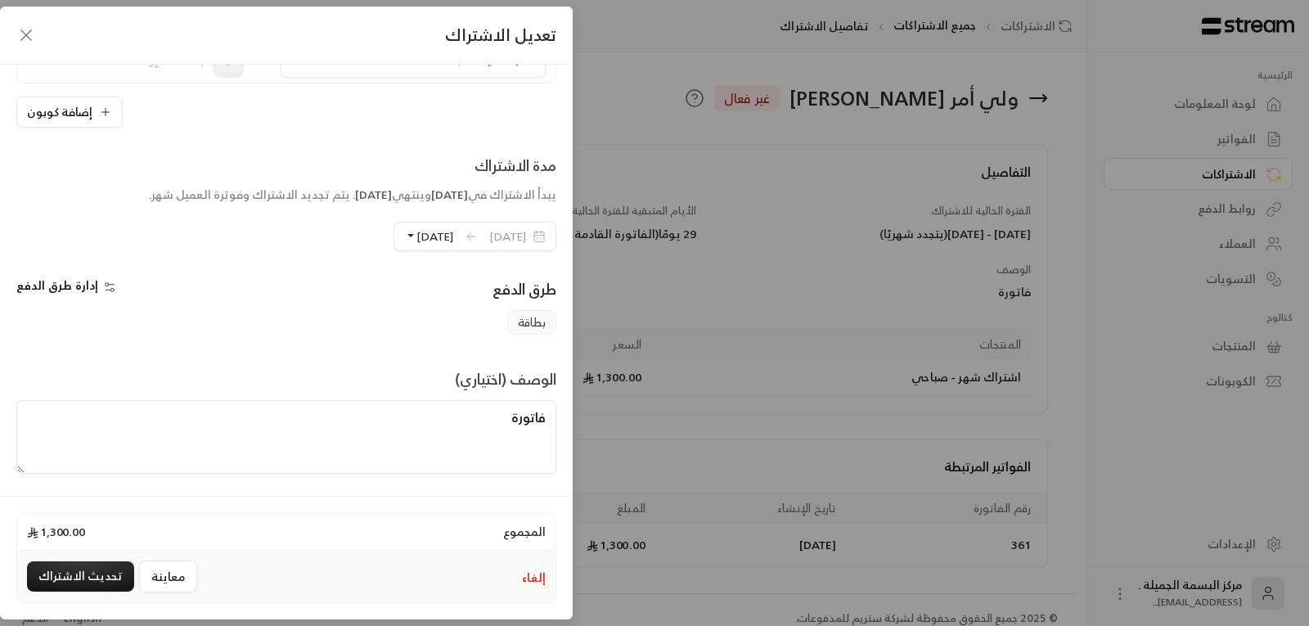
scroll to position [244, 0]
click at [51, 286] on span "إدارة طرق الدفع" at bounding box center [57, 284] width 82 height 20
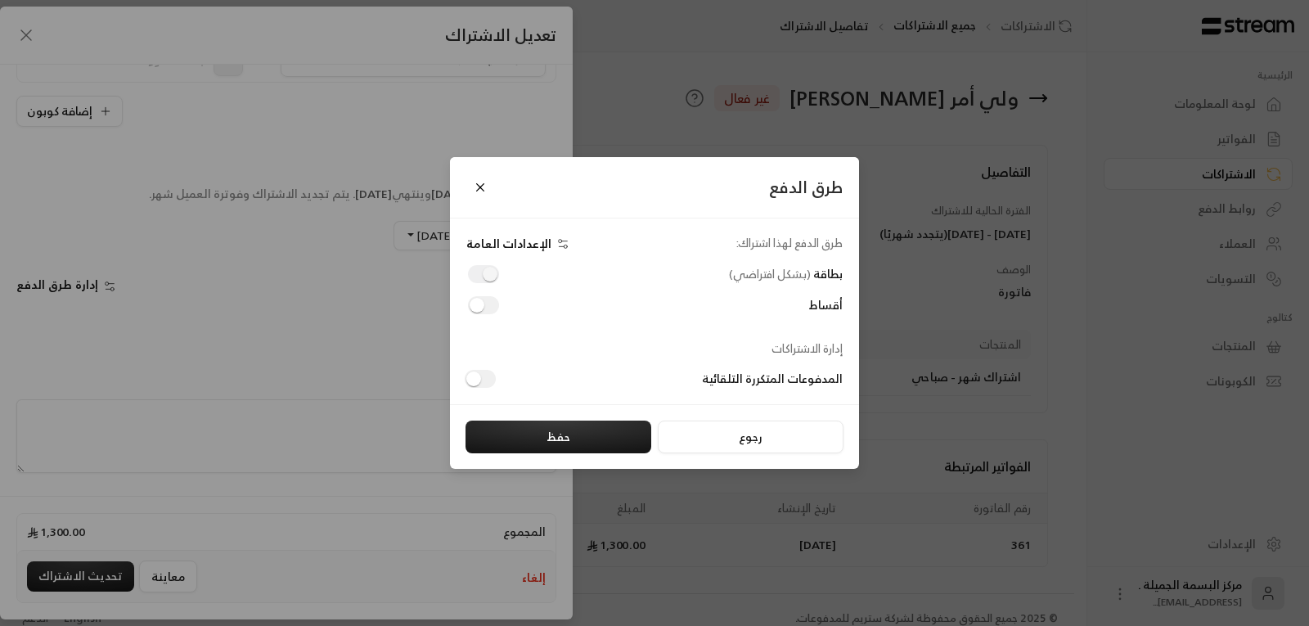
click at [350, 402] on div "طرق الدفع طرق الدفع لهذا اشتراك: الإعدادات العامة بطاقة ( بشكل افتراضي ) أقساط …" at bounding box center [654, 313] width 1309 height 626
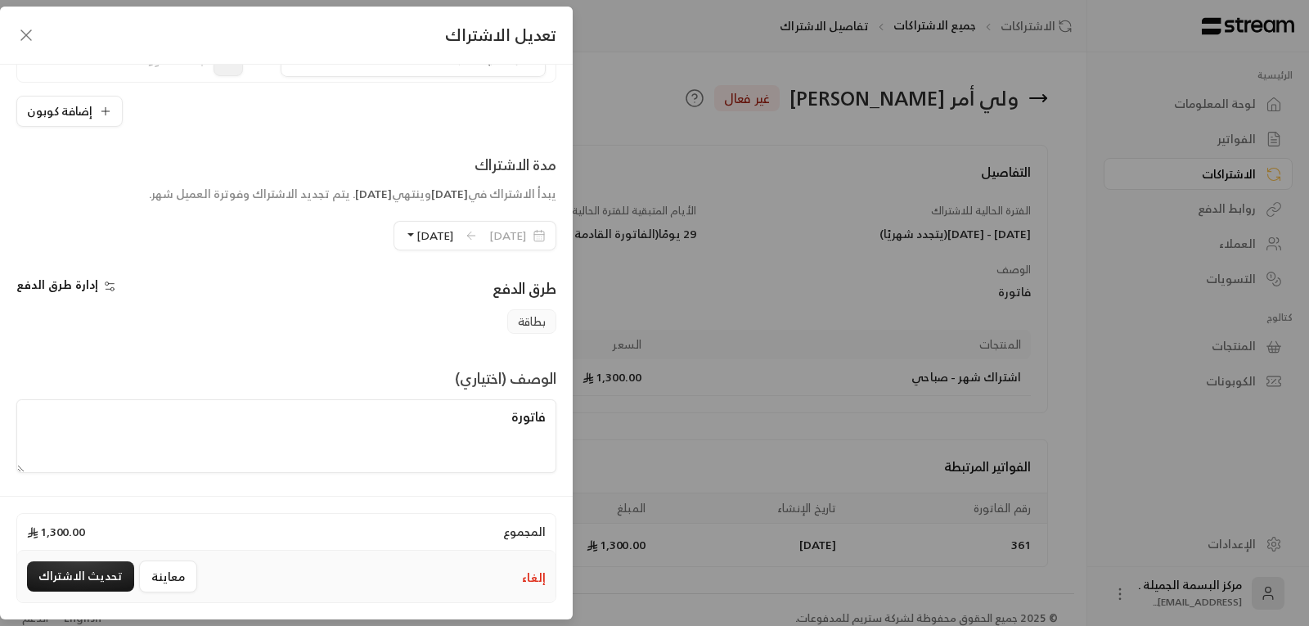
click at [506, 181] on label "مدة الاشتراك يبدأ الاشتراك في [DATE] وينتهي [DATE] . يتم تجديد الاشتراك وفوترة …" at bounding box center [352, 184] width 407 height 62
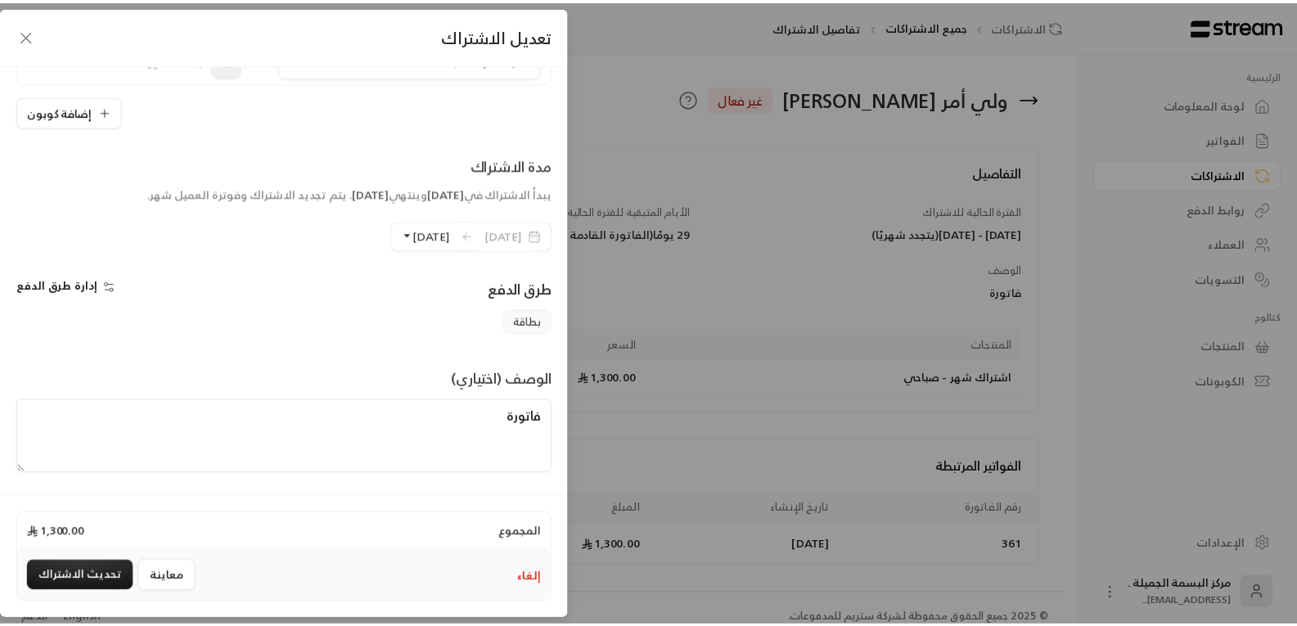
scroll to position [0, 0]
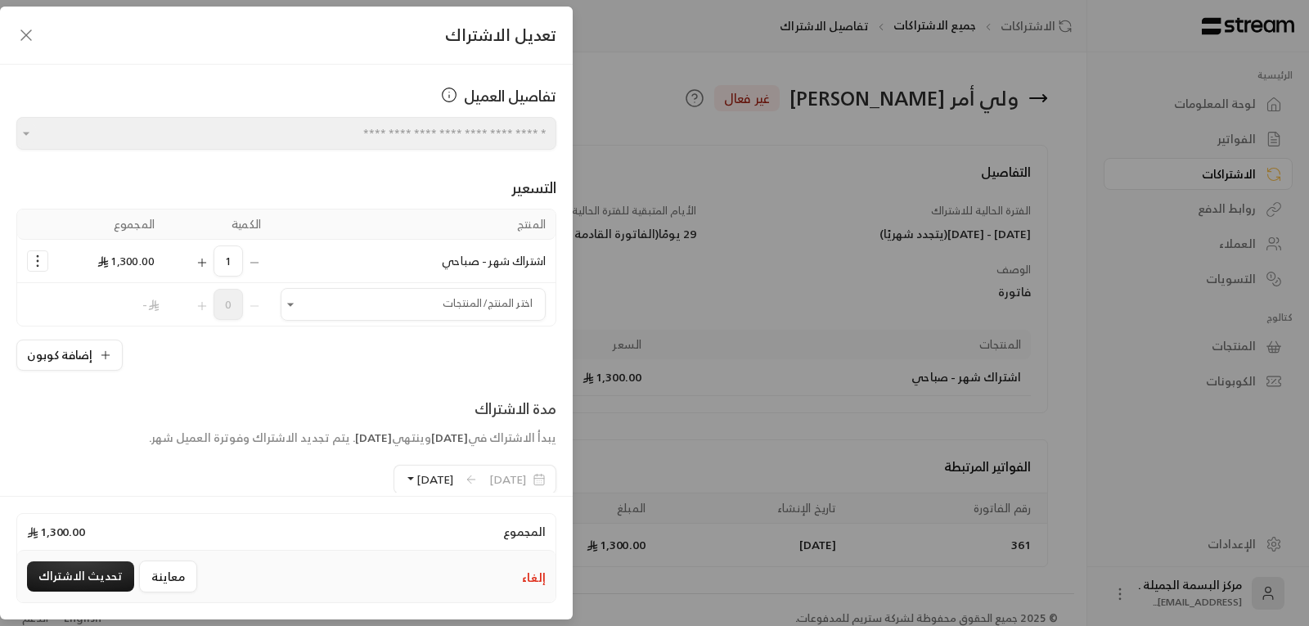
click at [25, 37] on icon "button" at bounding box center [26, 35] width 10 height 10
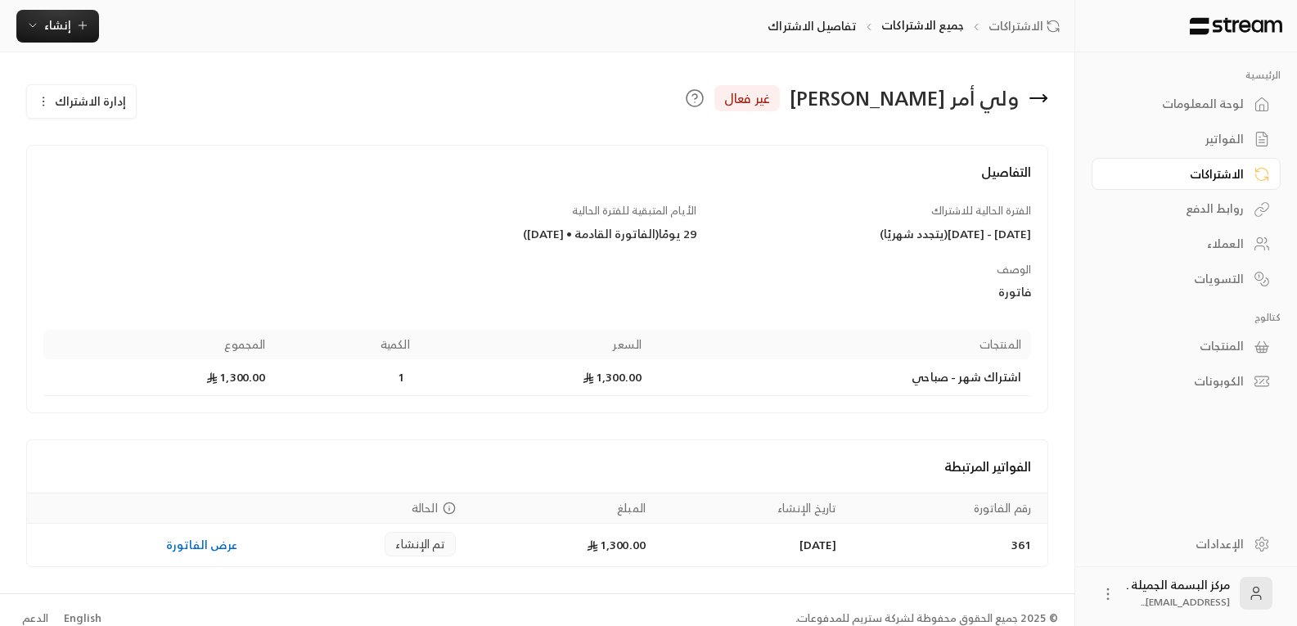
click at [92, 103] on span "إدارة الاشتراك" at bounding box center [90, 101] width 71 height 20
click at [171, 151] on span "تعديل الاشتراك" at bounding box center [169, 149] width 82 height 14
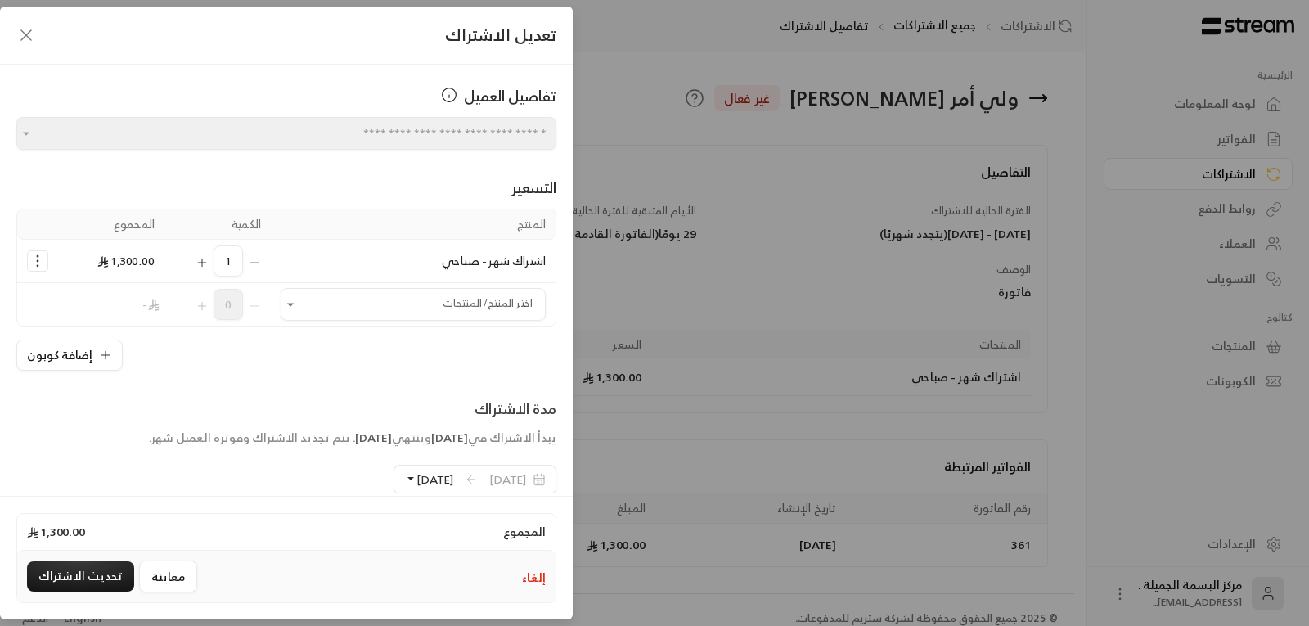
click at [515, 158] on div "التسعير المنتج الكمية المجموع اشتراك شهر - صباحي 1 1,300.00 اختر المنتج/المنتجا…" at bounding box center [286, 260] width 540 height 221
click at [400, 201] on div "التسعير المنتج الكمية المجموع اشتراك شهر - صباحي 1 1,300.00 اختر المنتج/المنتجا…" at bounding box center [286, 260] width 540 height 221
click at [508, 150] on div "**********" at bounding box center [286, 279] width 573 height 428
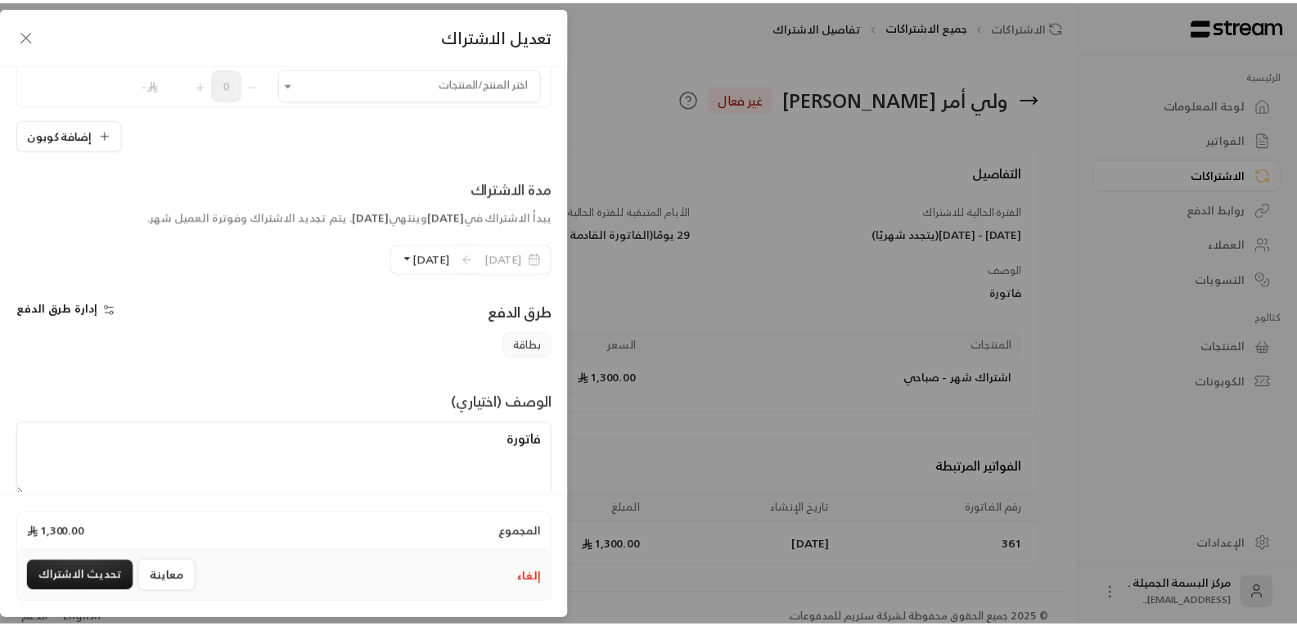
scroll to position [244, 0]
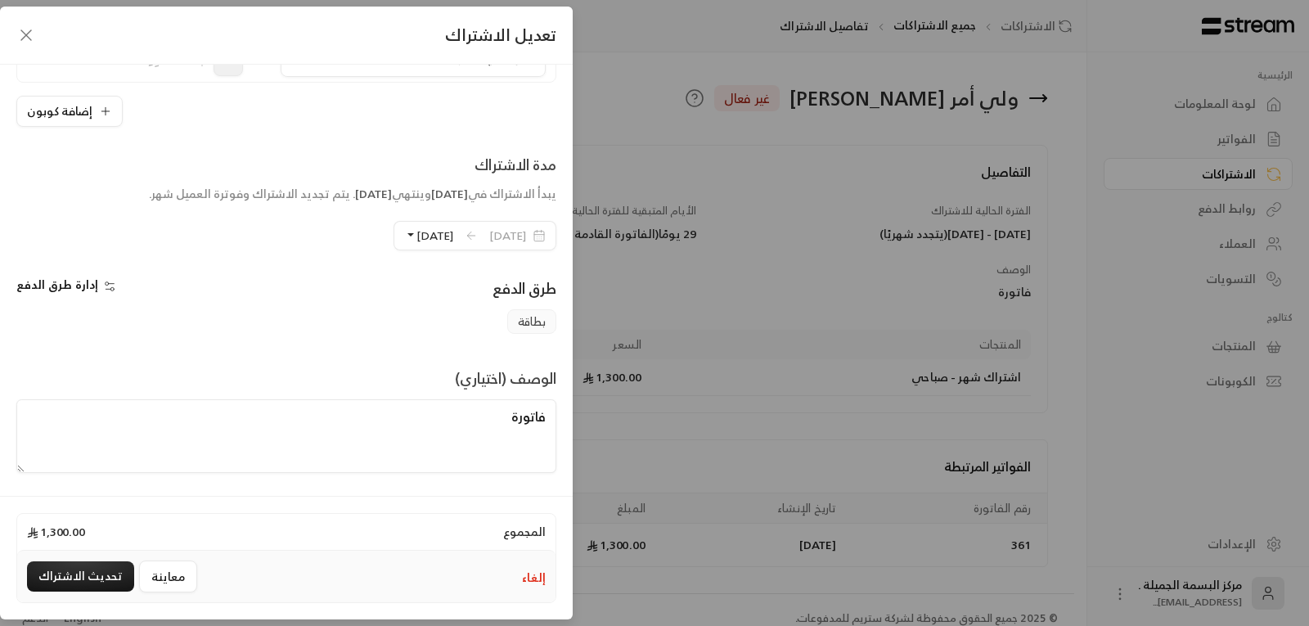
click at [32, 33] on icon "button" at bounding box center [26, 35] width 20 height 20
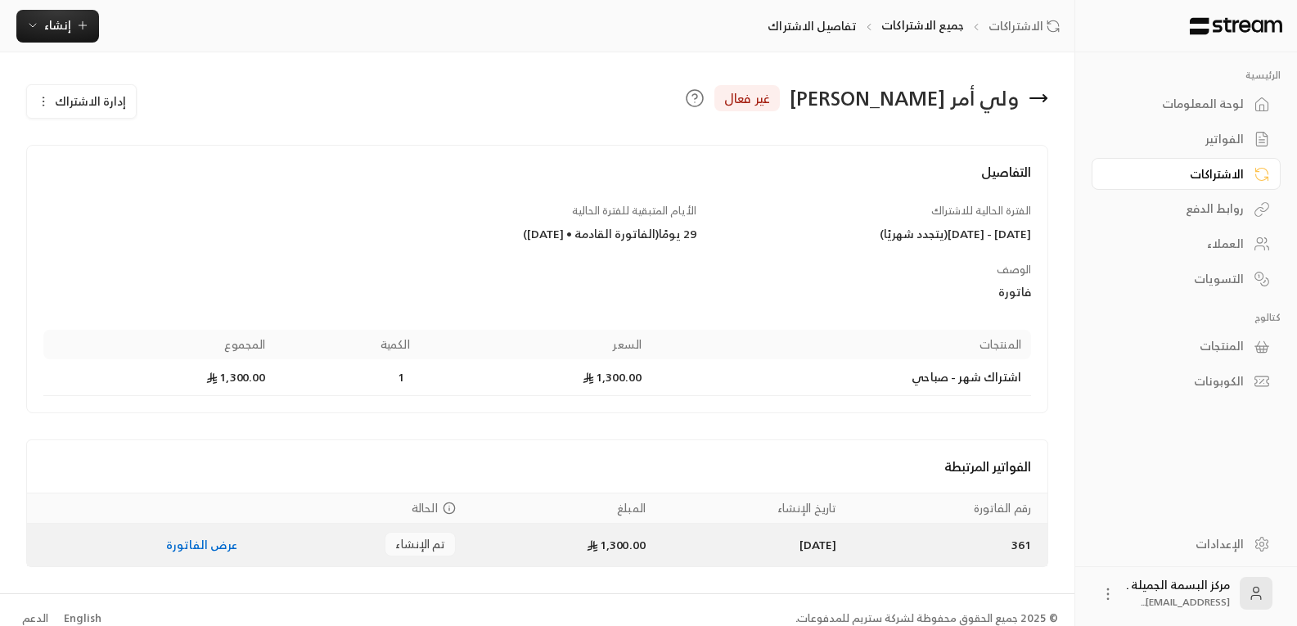
click at [173, 548] on link "عرض الفاتورة" at bounding box center [202, 544] width 72 height 20
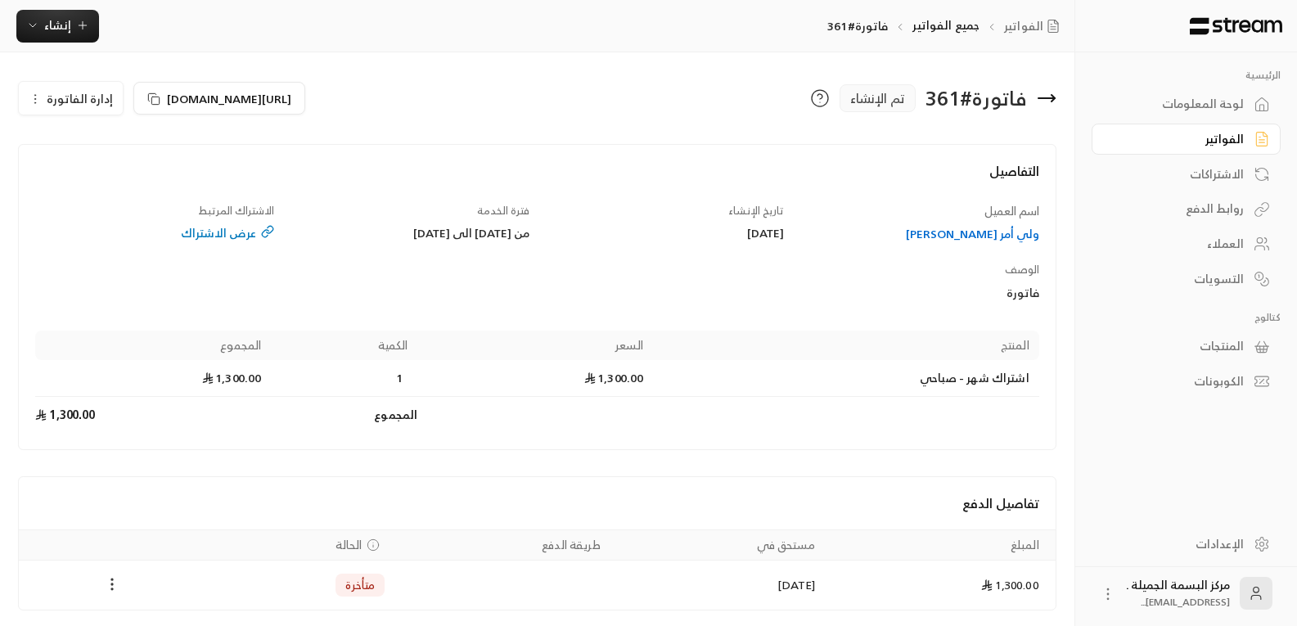
click at [109, 587] on icon "Payments" at bounding box center [112, 584] width 16 height 16
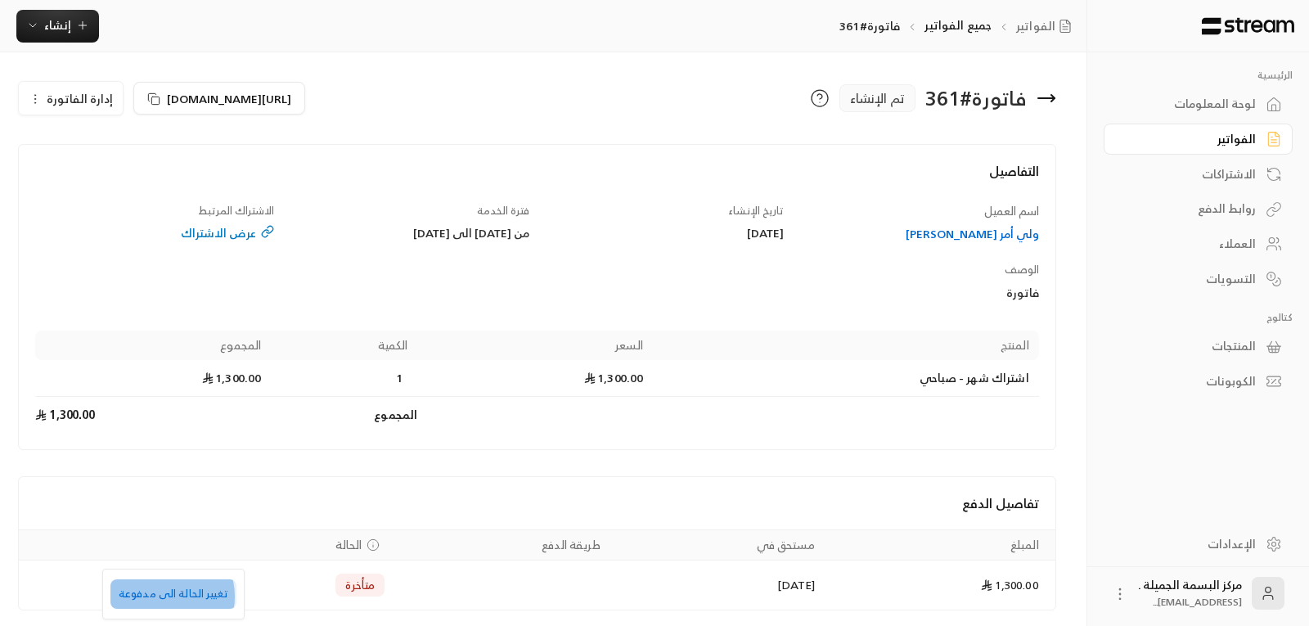
click at [163, 596] on li "تغيير الحالة الى مدفوعة" at bounding box center [173, 593] width 126 height 29
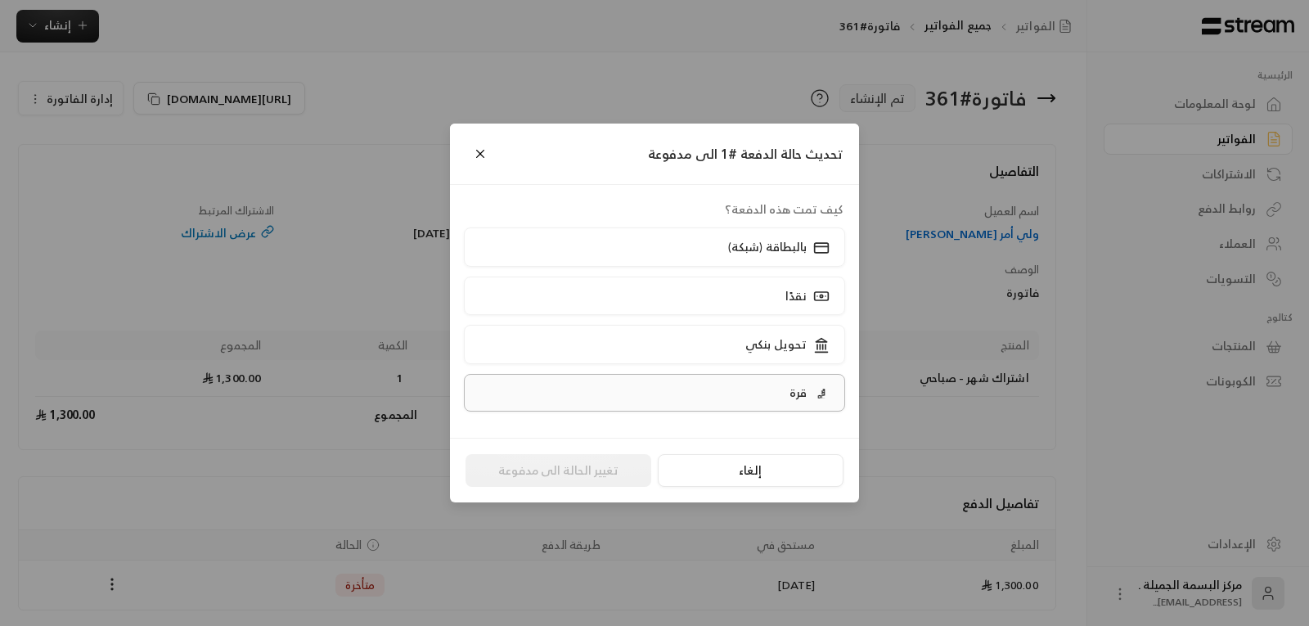
click at [777, 403] on label "قرة" at bounding box center [655, 393] width 382 height 38
click at [542, 476] on button "تغيير الحالة الى مدفوعة" at bounding box center [559, 470] width 186 height 33
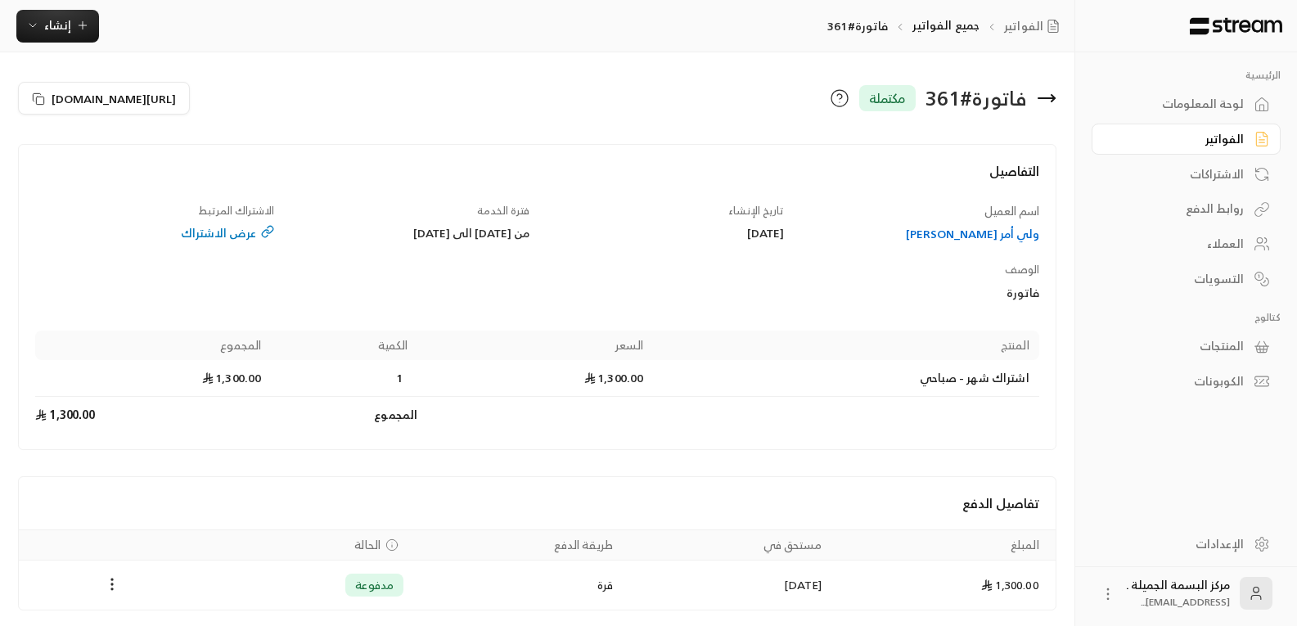
click at [968, 231] on div "ولي أمر [PERSON_NAME]" at bounding box center [919, 234] width 239 height 16
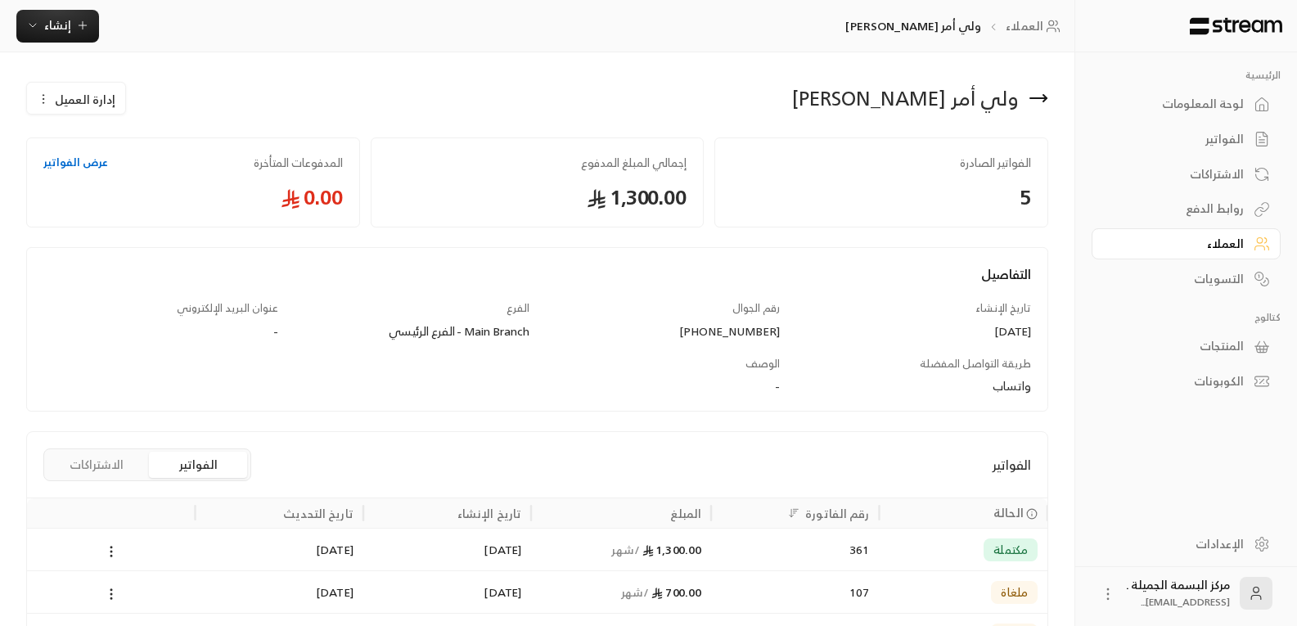
click at [80, 105] on span "إدارة العميل" at bounding box center [85, 99] width 61 height 17
click at [85, 99] on span "إدارة العميل" at bounding box center [85, 99] width 61 height 17
click at [90, 97] on span "إدارة العميل" at bounding box center [85, 99] width 61 height 17
click at [128, 149] on span "تعديل" at bounding box center [116, 146] width 30 height 13
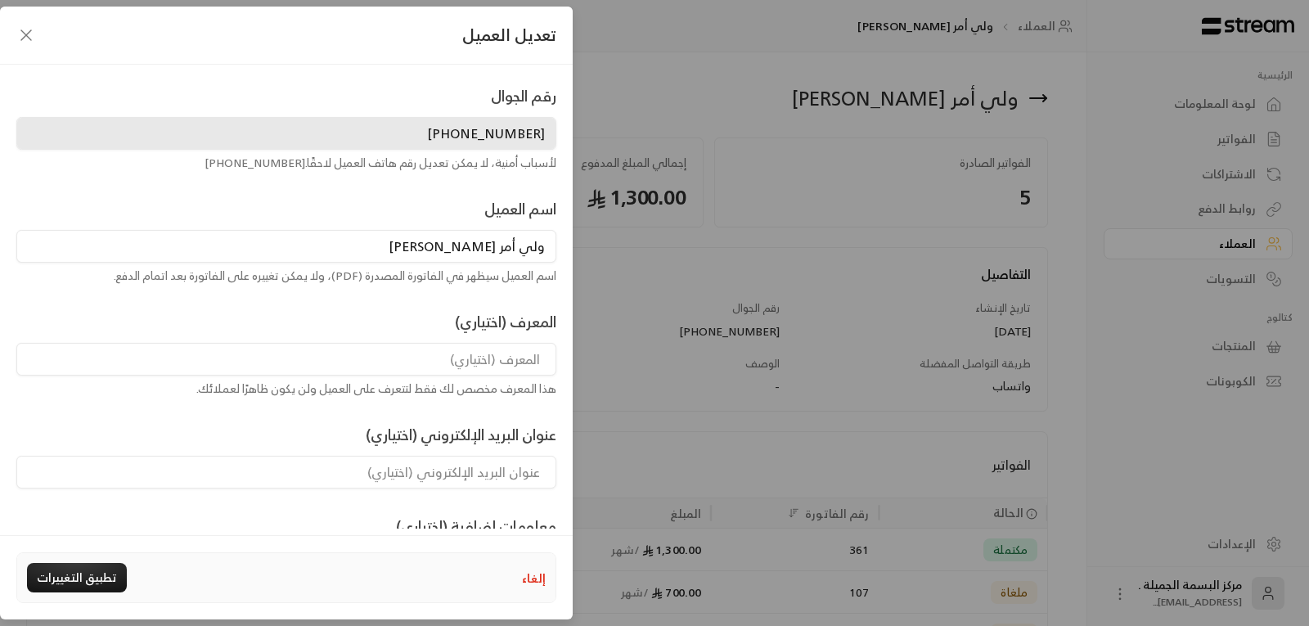
drag, startPoint x: 500, startPoint y: 248, endPoint x: 542, endPoint y: 249, distance: 41.7
click at [542, 249] on input "ولي أمر [PERSON_NAME]" at bounding box center [286, 246] width 540 height 33
drag, startPoint x: 520, startPoint y: 254, endPoint x: 551, endPoint y: 252, distance: 31.1
click at [551, 252] on input "ولي أمر [PERSON_NAME]" at bounding box center [286, 246] width 540 height 33
click at [500, 249] on input "ولي أمر [PERSON_NAME]" at bounding box center [286, 246] width 540 height 33
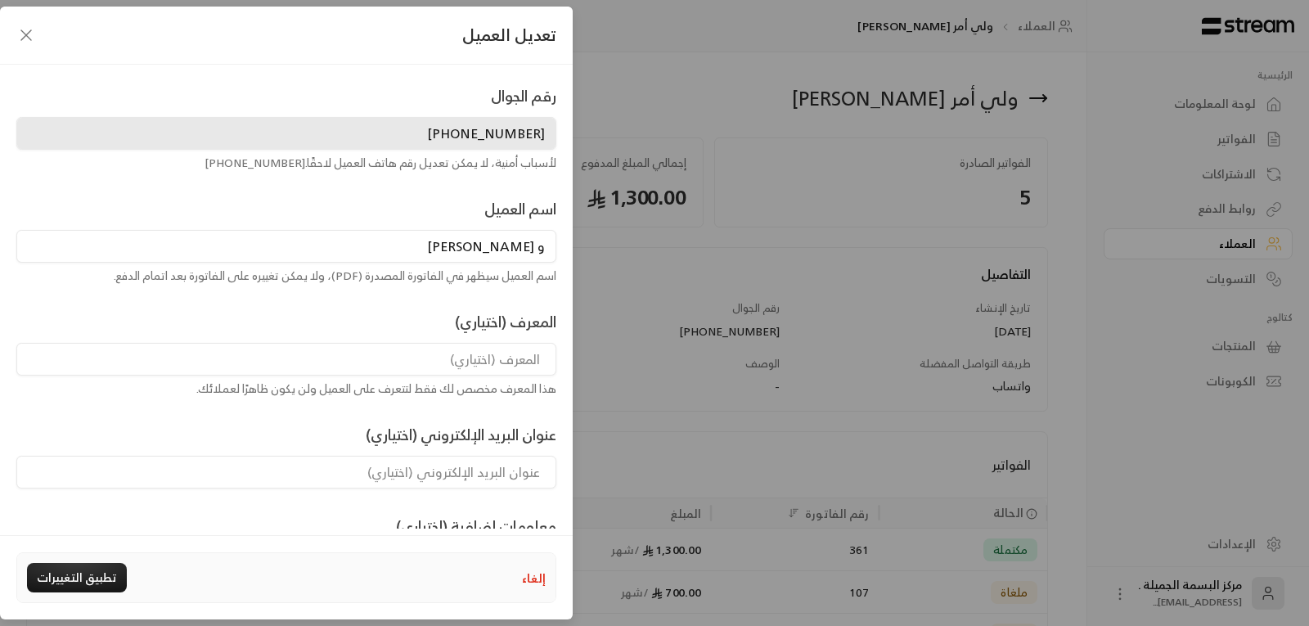
click at [539, 250] on input "و [PERSON_NAME]" at bounding box center [286, 246] width 540 height 33
drag, startPoint x: 536, startPoint y: 249, endPoint x: 547, endPoint y: 250, distance: 10.7
click at [547, 250] on input "و [PERSON_NAME]" at bounding box center [286, 246] width 540 height 33
click at [475, 248] on input "[PERSON_NAME]" at bounding box center [286, 246] width 540 height 33
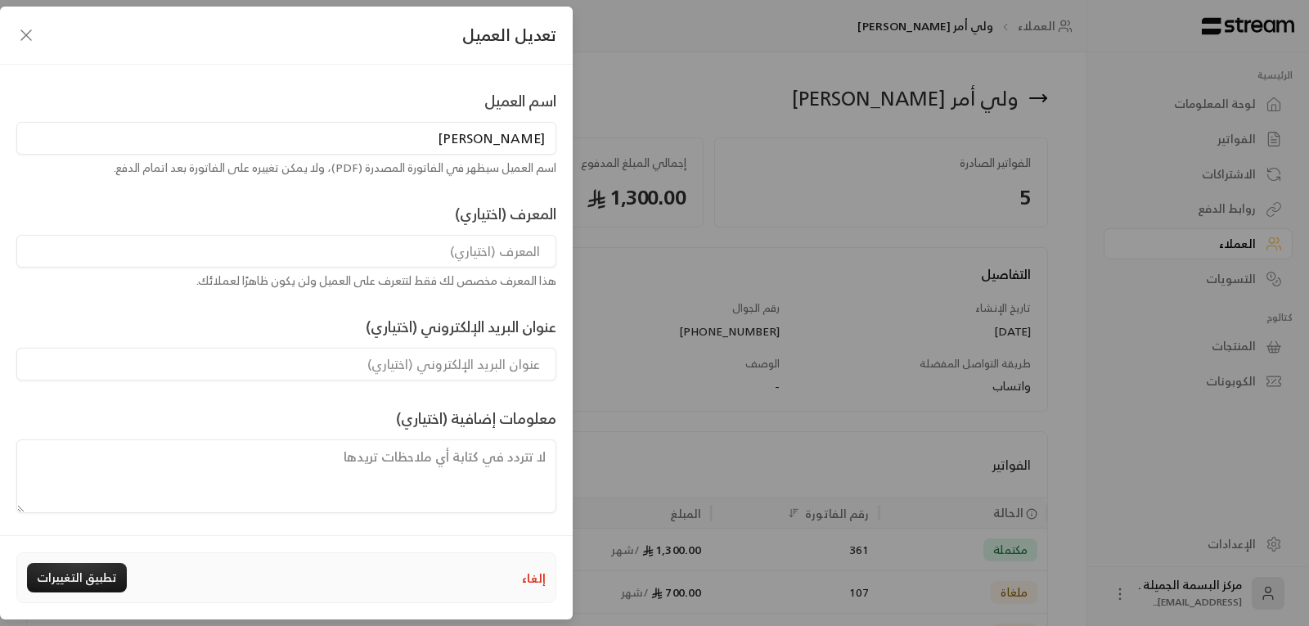
scroll to position [112, 0]
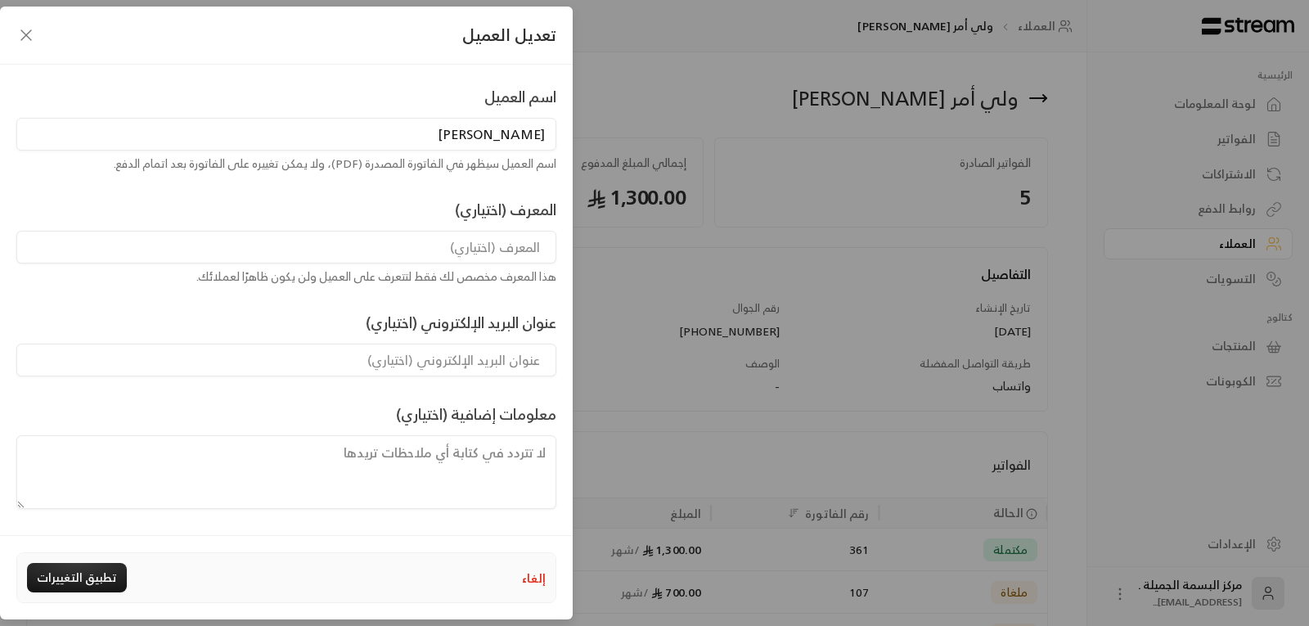
type input "[PERSON_NAME]"
click at [470, 277] on div "هذا المعرف مخصص لك فقط لتتعرف على العميل ولن يكون ظاهرًا لعملائك." at bounding box center [286, 276] width 540 height 16
click at [543, 284] on div "هذا المعرف مخصص لك فقط لتتعرف على العميل ولن يكون ظاهرًا لعملائك." at bounding box center [286, 276] width 540 height 16
click at [158, 310] on div "رقم الجوال [PHONE_NUMBER] لأسباب أمنية، لا يمكن تعديل رقم هاتف العميل لاحقًا. […" at bounding box center [286, 240] width 556 height 537
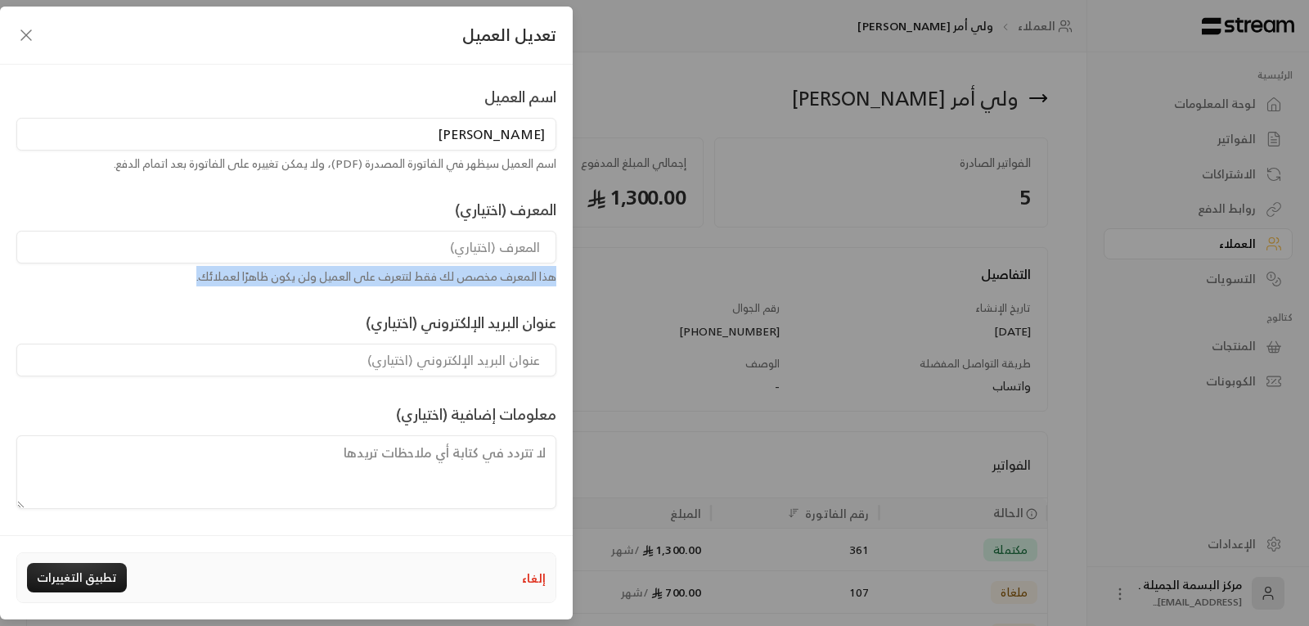
drag, startPoint x: 182, startPoint y: 276, endPoint x: 572, endPoint y: 281, distance: 390.3
click at [572, 281] on div "رقم الجوال [PHONE_NUMBER] لأسباب أمنية، لا يمكن تعديل رقم هاتف العميل لاحقًا. […" at bounding box center [286, 297] width 573 height 464
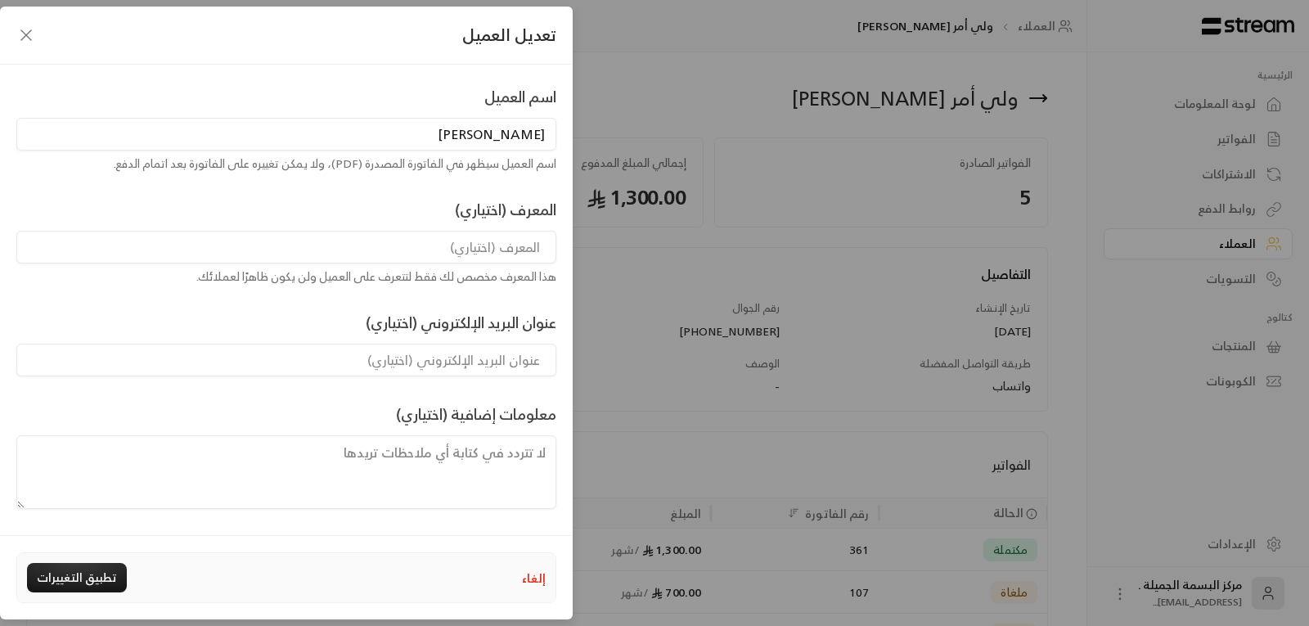
click at [199, 353] on input at bounding box center [286, 360] width 540 height 33
click at [404, 283] on div "هذا المعرف مخصص لك فقط لتتعرف على العميل ولن يكون ظاهرًا لعملائك." at bounding box center [286, 276] width 540 height 16
click at [264, 450] on textarea at bounding box center [286, 472] width 540 height 74
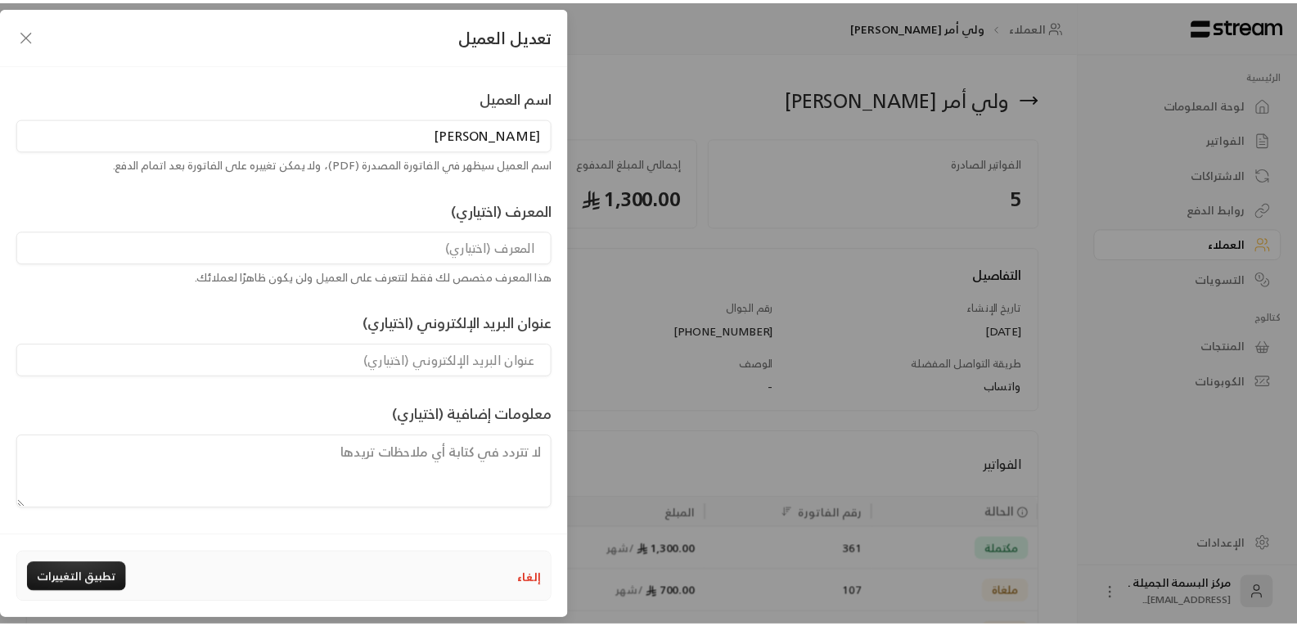
scroll to position [0, 0]
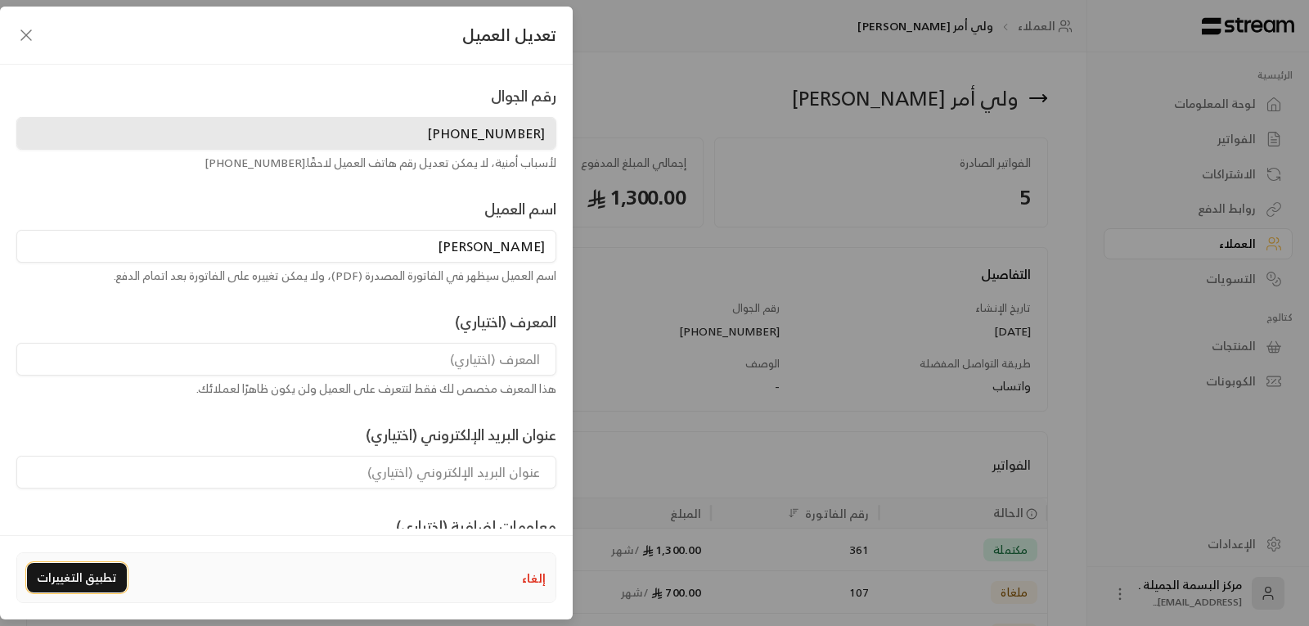
click at [70, 581] on button "تطبيق التغييرات" at bounding box center [77, 577] width 100 height 29
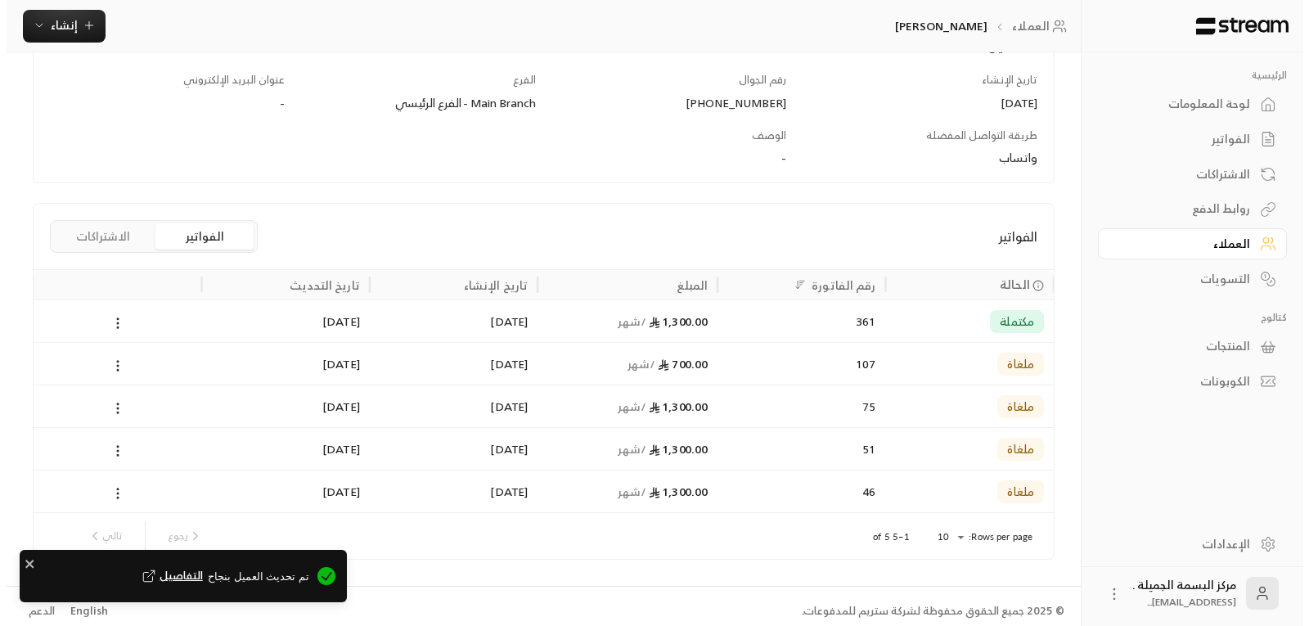
scroll to position [238, 0]
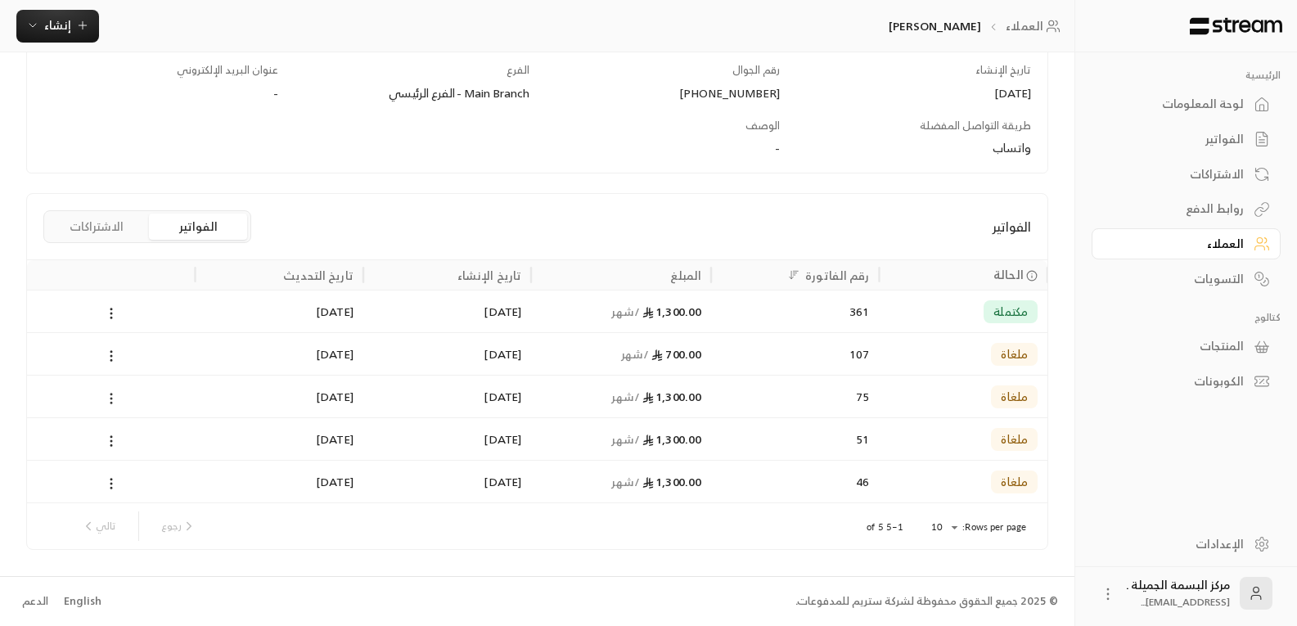
click at [112, 403] on circle at bounding box center [111, 403] width 2 height 2
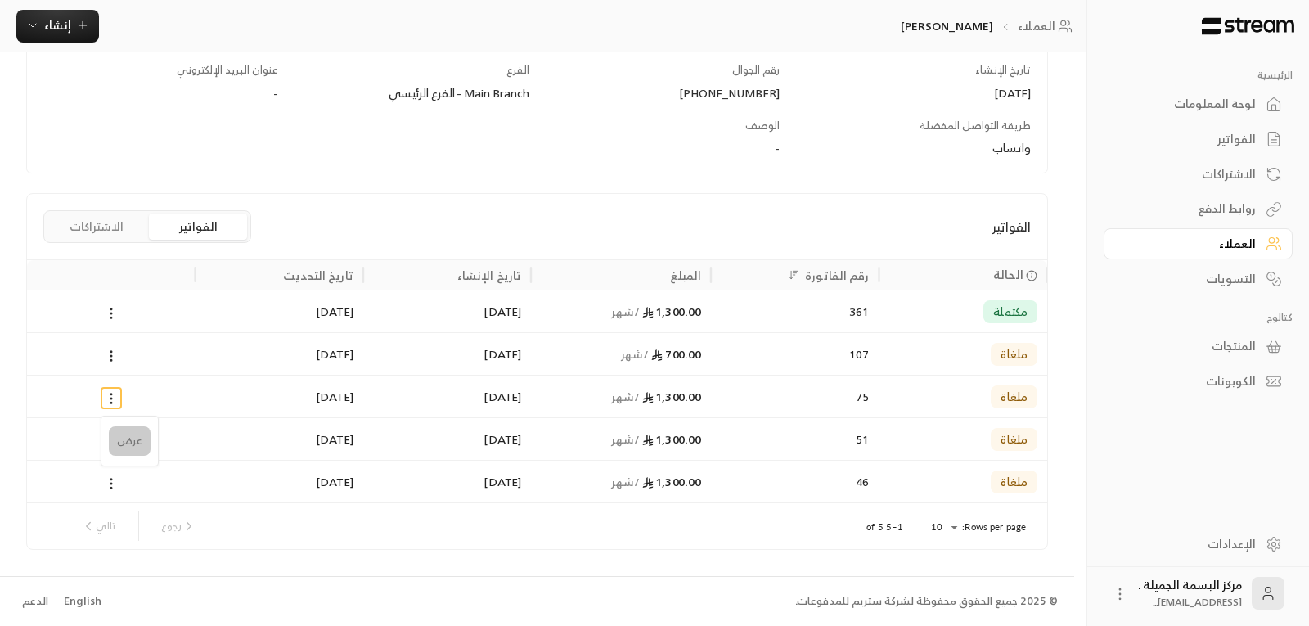
click at [118, 439] on li "عرض" at bounding box center [130, 440] width 42 height 29
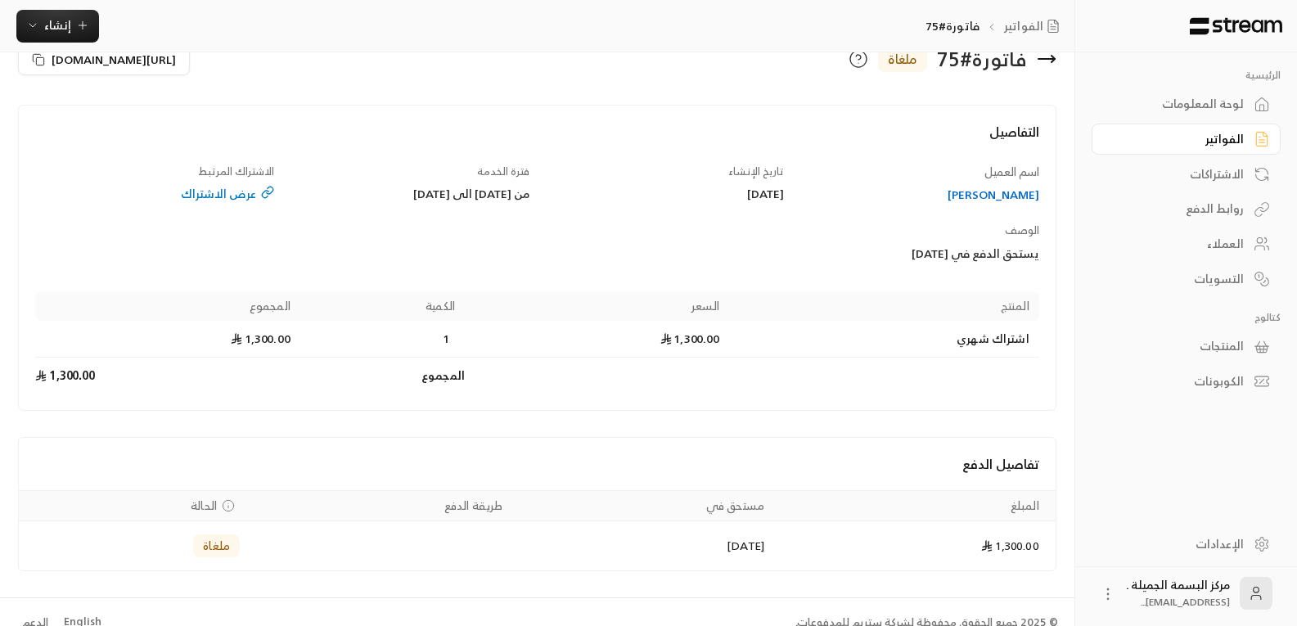
scroll to position [60, 0]
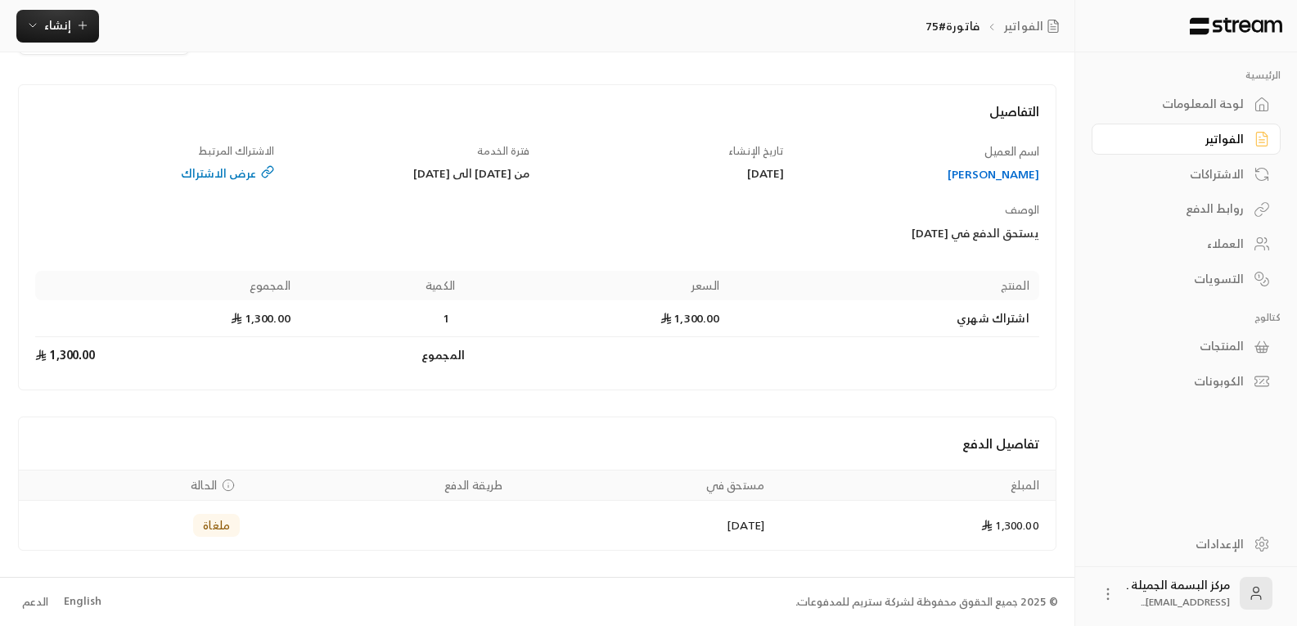
click at [203, 527] on span "ملغاة" at bounding box center [216, 525] width 27 height 16
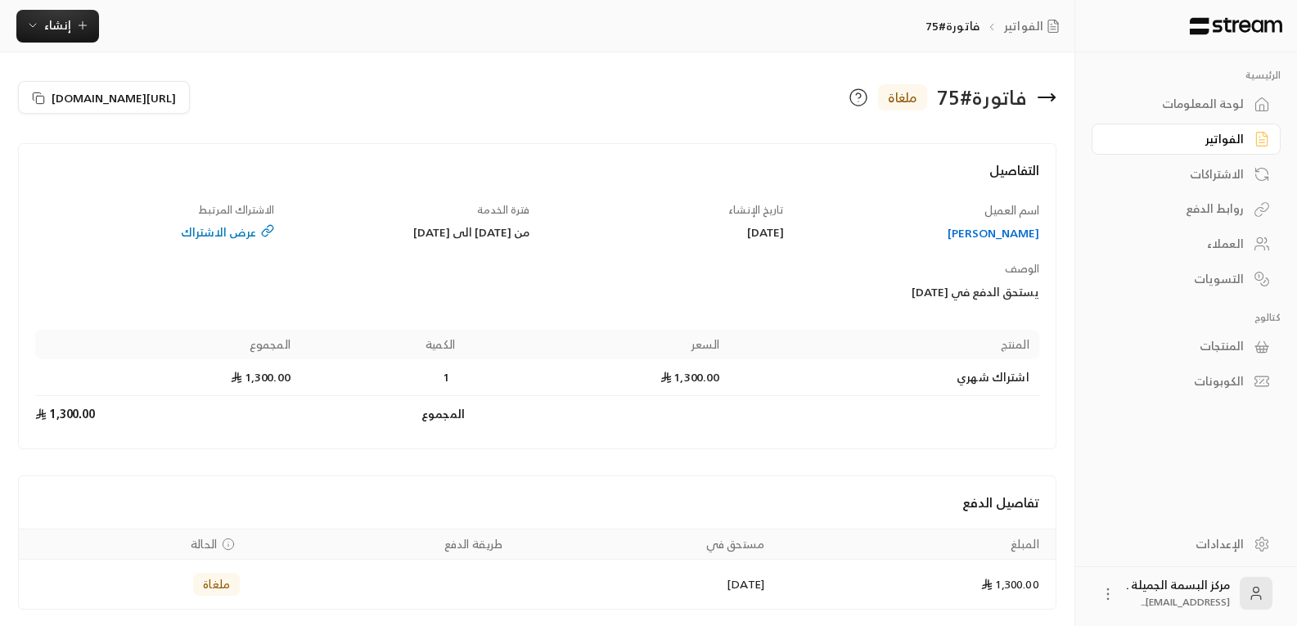
scroll to position [0, 0]
click at [214, 228] on div "عرض الاشتراك" at bounding box center [154, 233] width 239 height 16
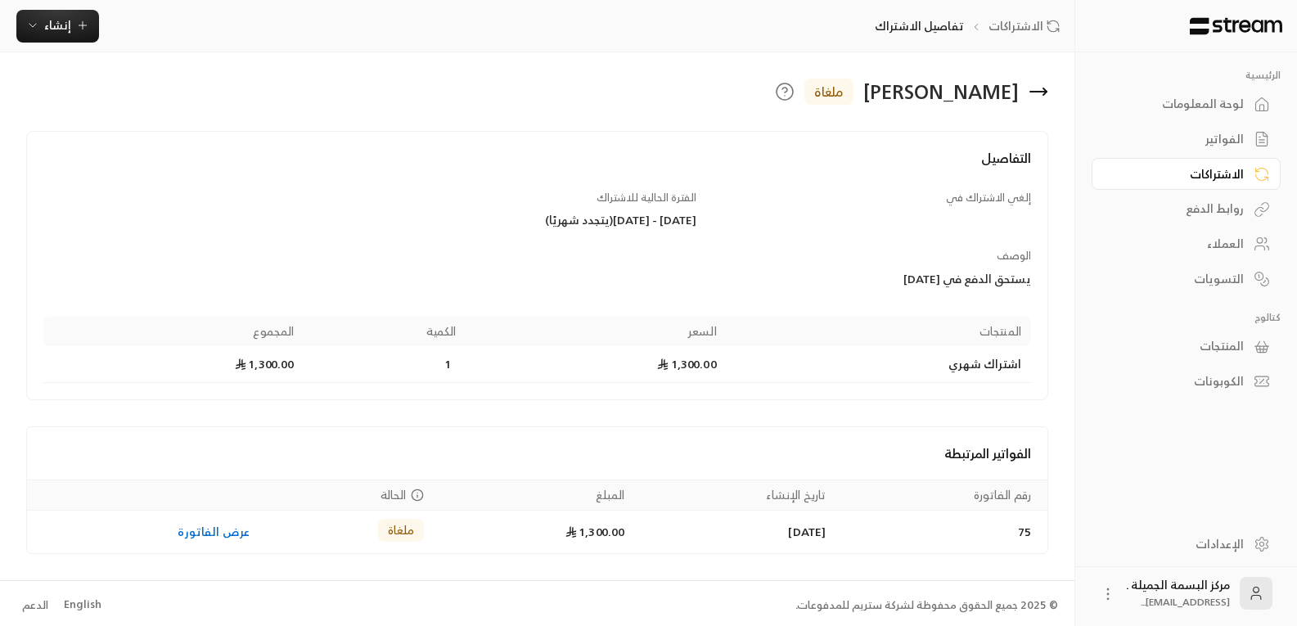
scroll to position [3, 0]
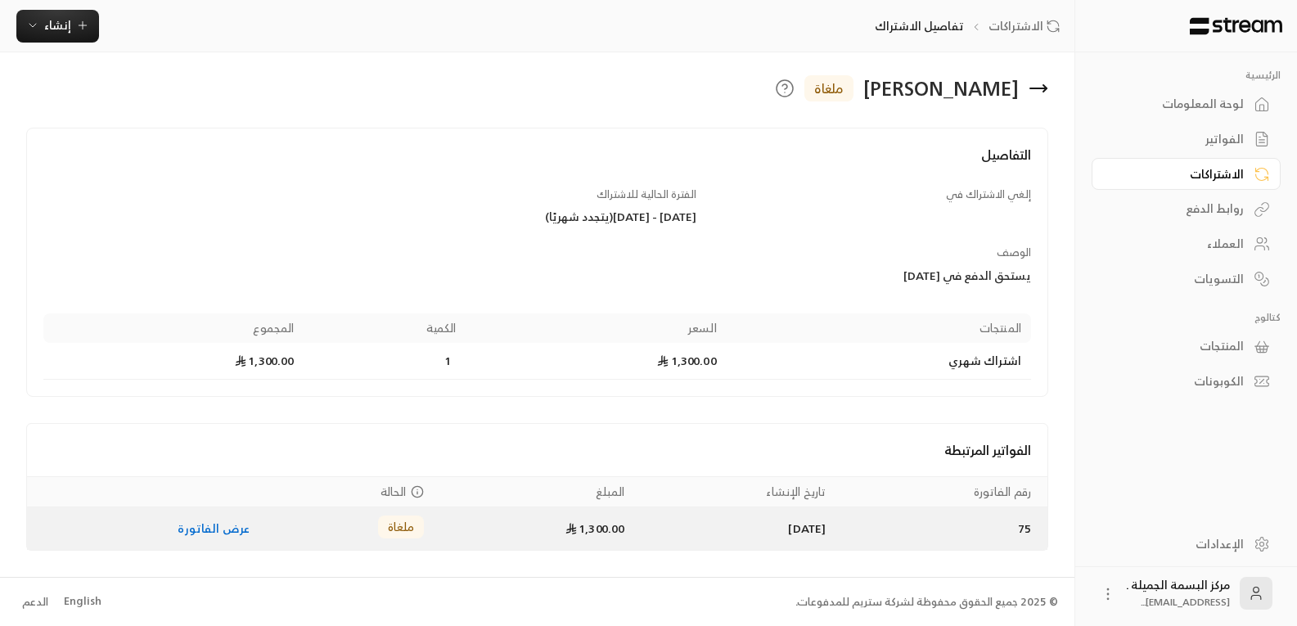
click at [184, 531] on link "عرض الفاتورة" at bounding box center [214, 528] width 72 height 20
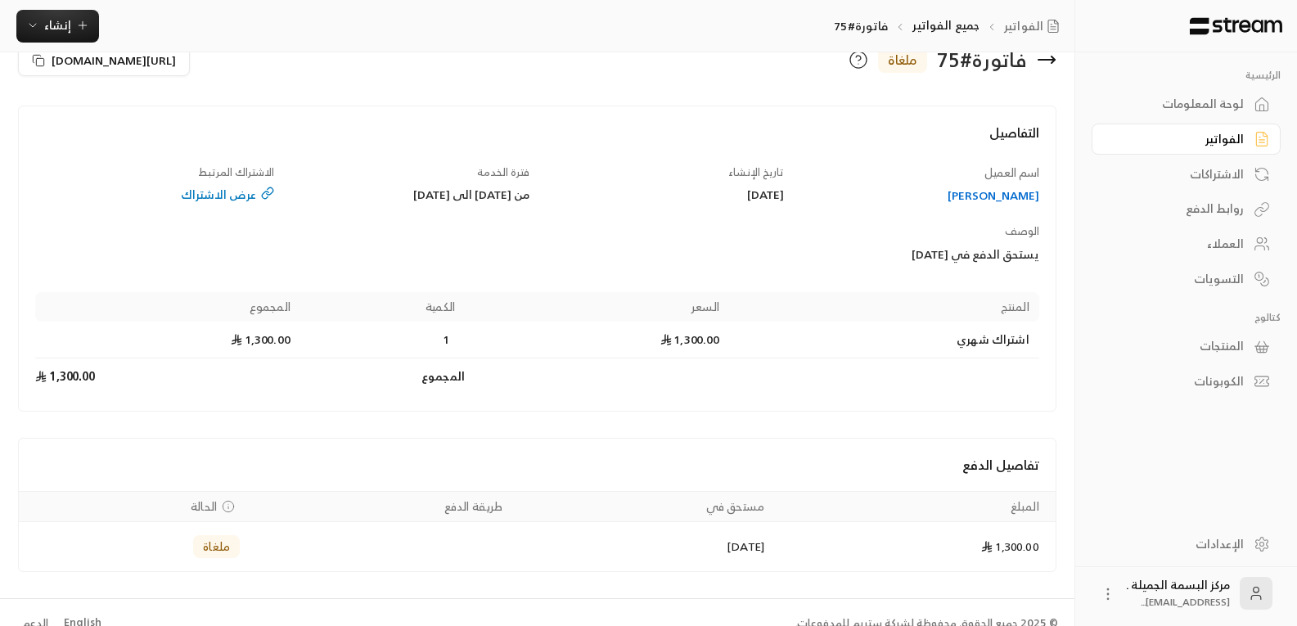
scroll to position [60, 0]
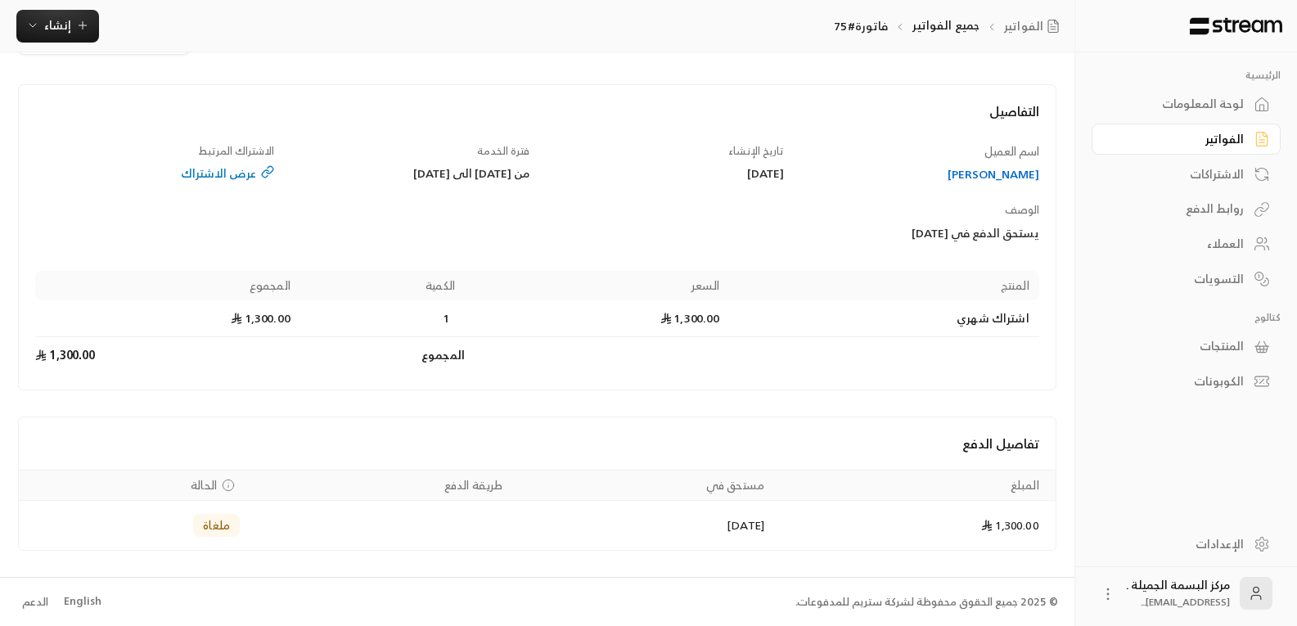
click at [191, 488] on span "الحالة" at bounding box center [204, 485] width 26 height 16
click at [209, 529] on span "ملغاة" at bounding box center [216, 525] width 27 height 16
click at [228, 173] on div "عرض الاشتراك" at bounding box center [154, 173] width 239 height 16
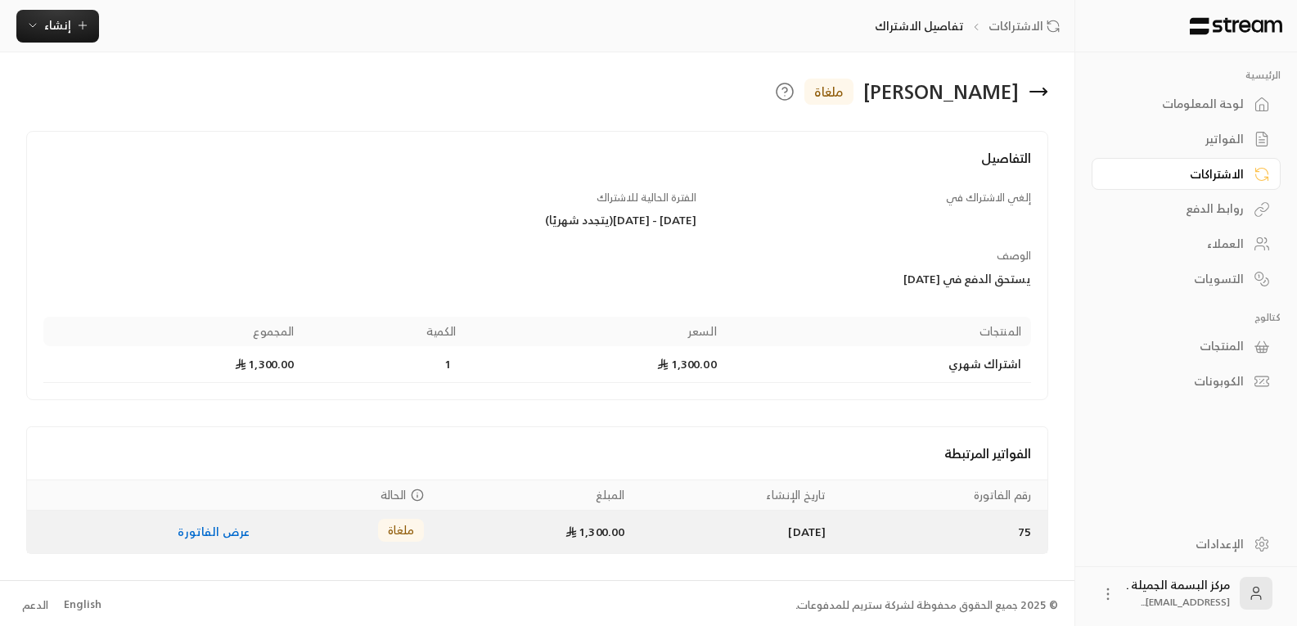
click at [191, 529] on link "عرض الفاتورة" at bounding box center [214, 531] width 72 height 20
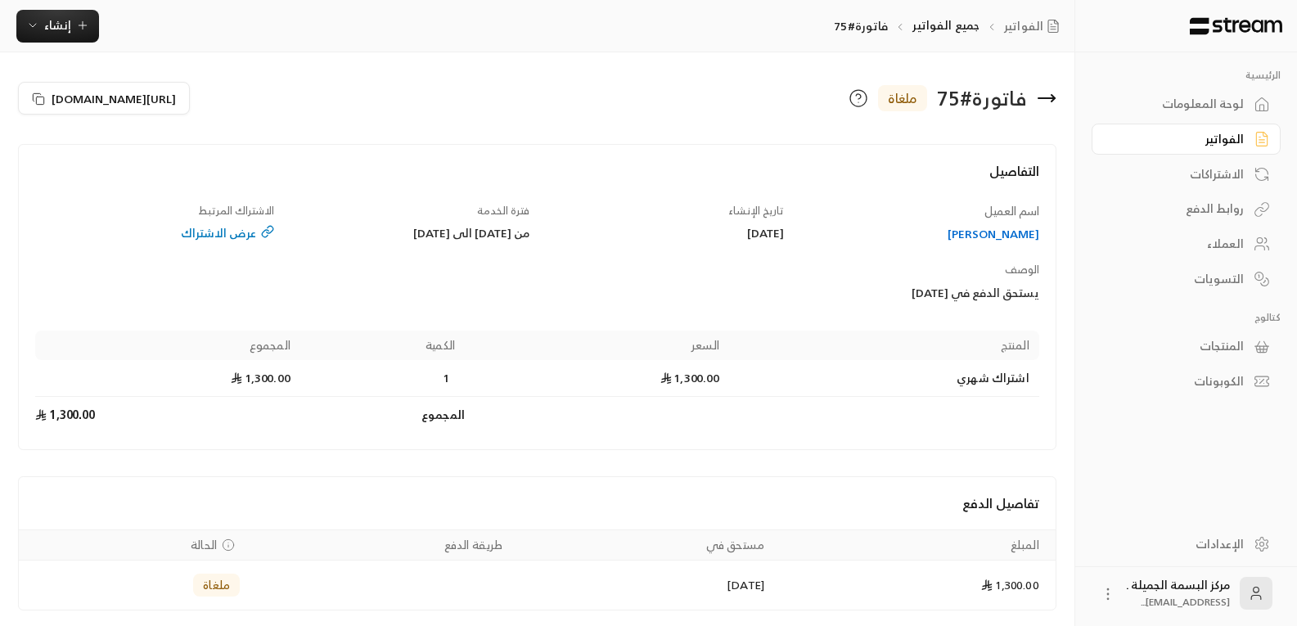
click at [214, 588] on span "ملغاة" at bounding box center [216, 585] width 27 height 16
click at [203, 543] on span "الحالة" at bounding box center [204, 545] width 26 height 16
click at [223, 542] on circle "Payments" at bounding box center [228, 544] width 11 height 11
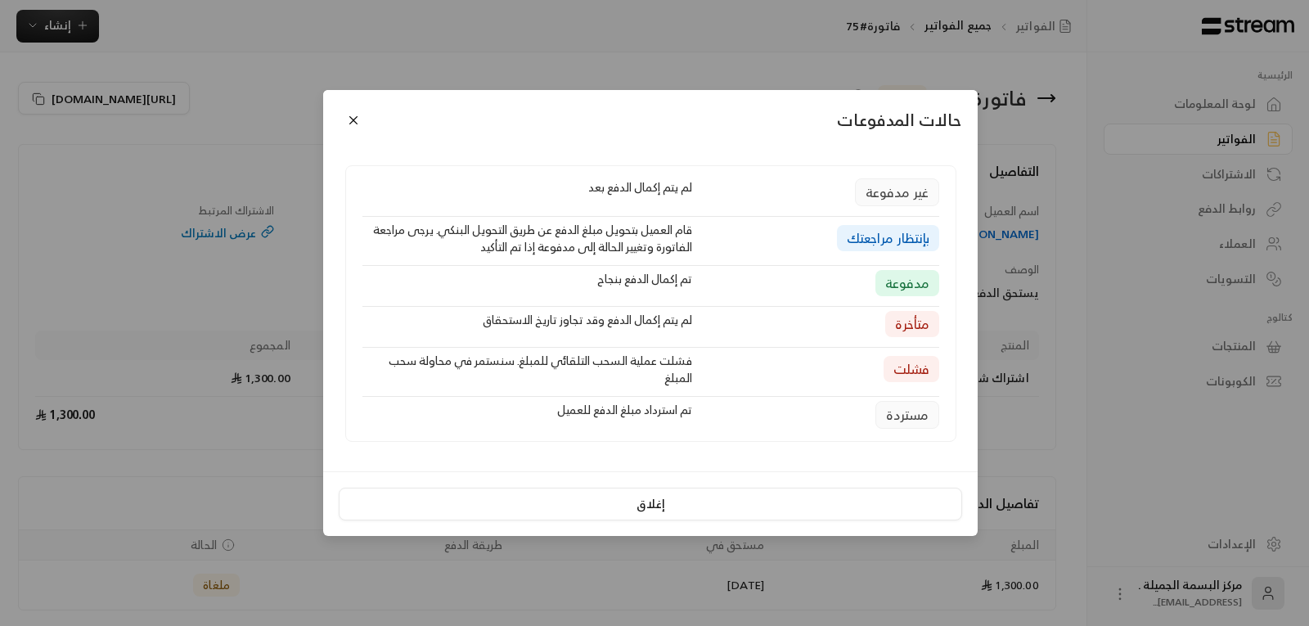
click at [230, 46] on div "حالات المدفوعات غير مدفوعة لم يتم إكمال الدفع بعد بإنتظار مراجعتك قام العميل بت…" at bounding box center [654, 313] width 1309 height 626
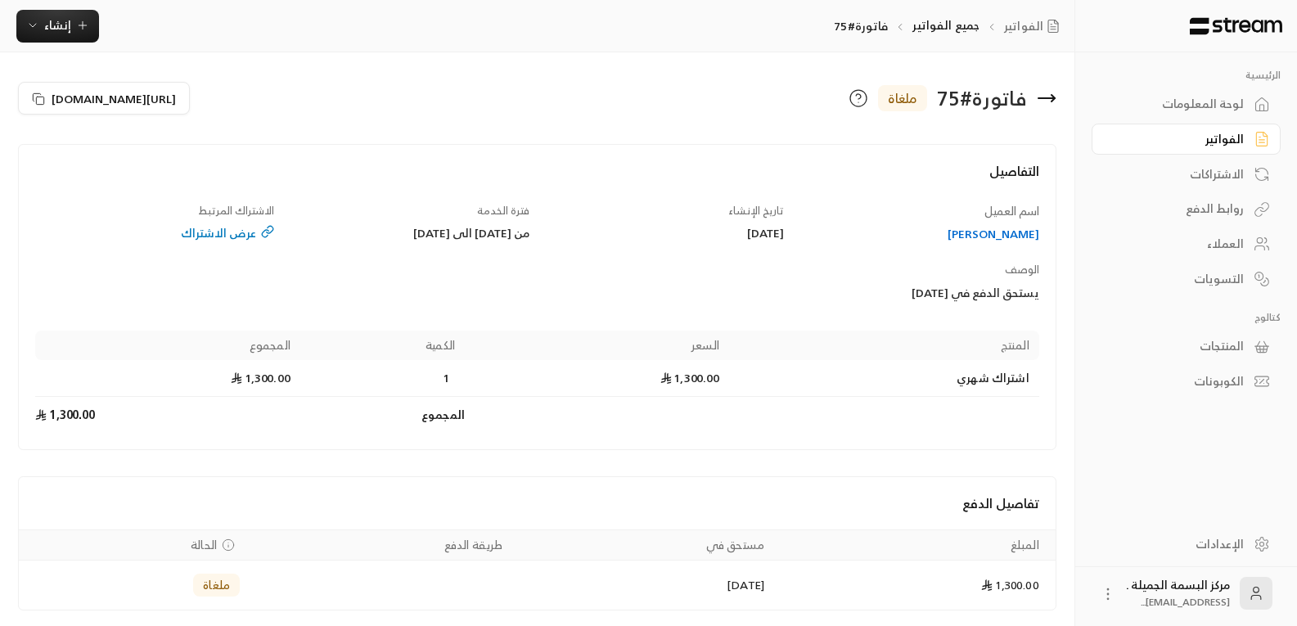
click at [1048, 98] on icon at bounding box center [1046, 98] width 16 height 0
